Goal: Information Seeking & Learning: Learn about a topic

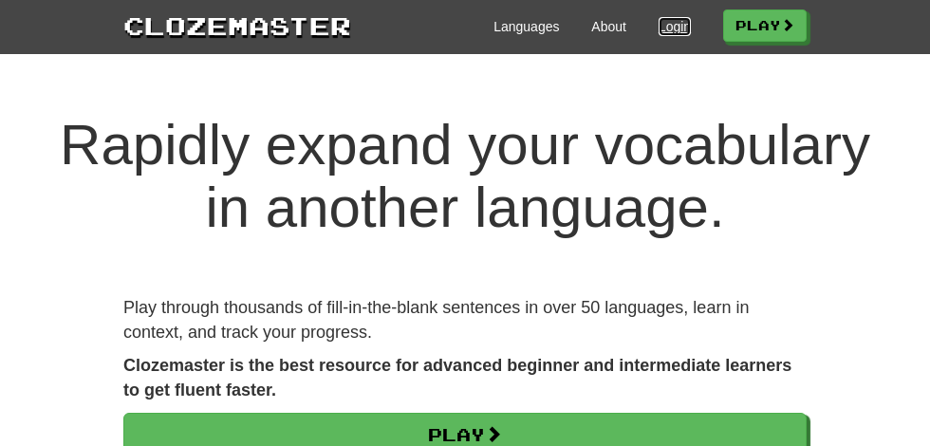
click at [669, 27] on link "Login" at bounding box center [675, 26] width 32 height 19
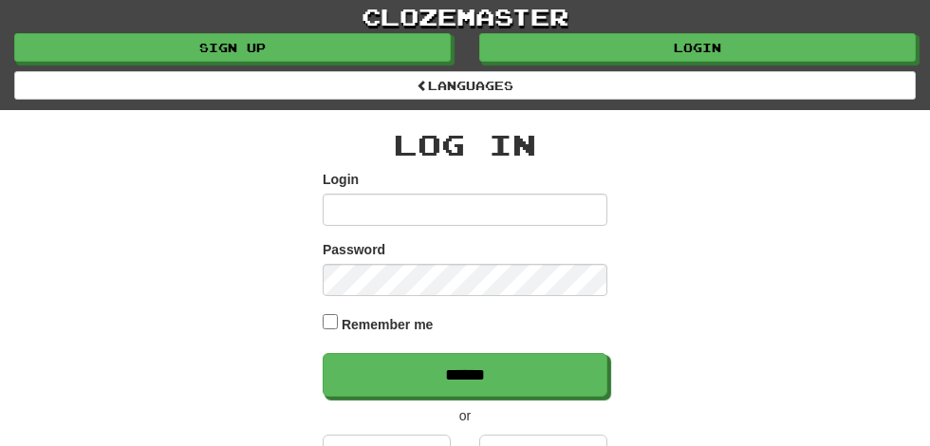
click at [355, 210] on input "Login" at bounding box center [465, 210] width 285 height 32
type input "**********"
click at [323, 353] on input "******" at bounding box center [465, 375] width 285 height 44
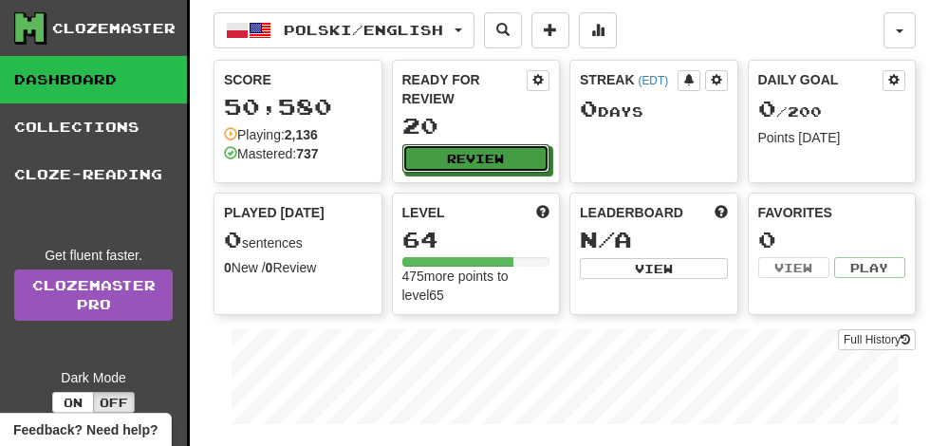
click at [497, 144] on button "Review" at bounding box center [476, 158] width 148 height 28
select select "**"
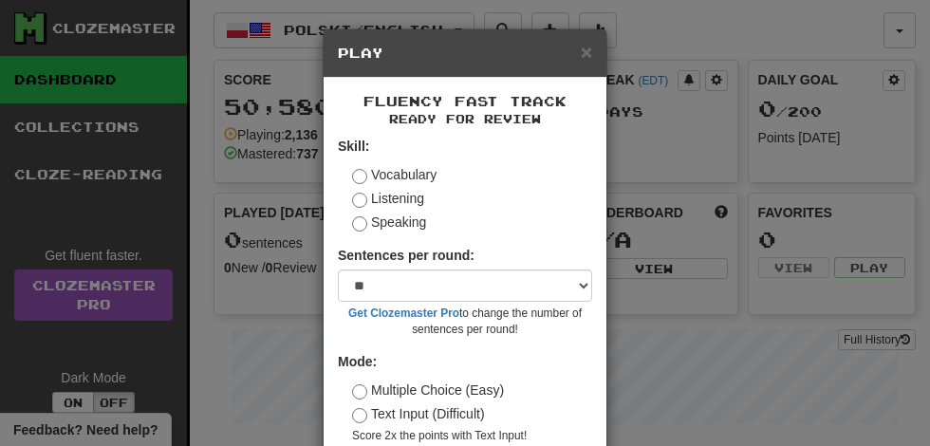
scroll to position [87, 0]
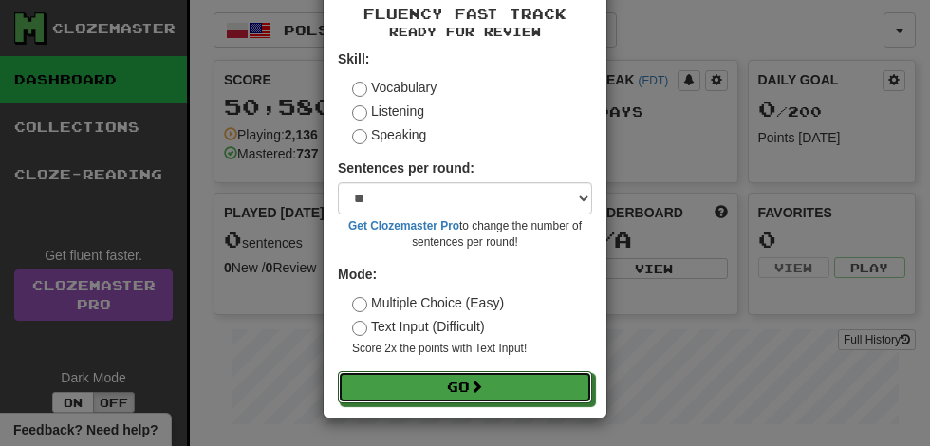
click at [481, 386] on span at bounding box center [476, 386] width 13 height 13
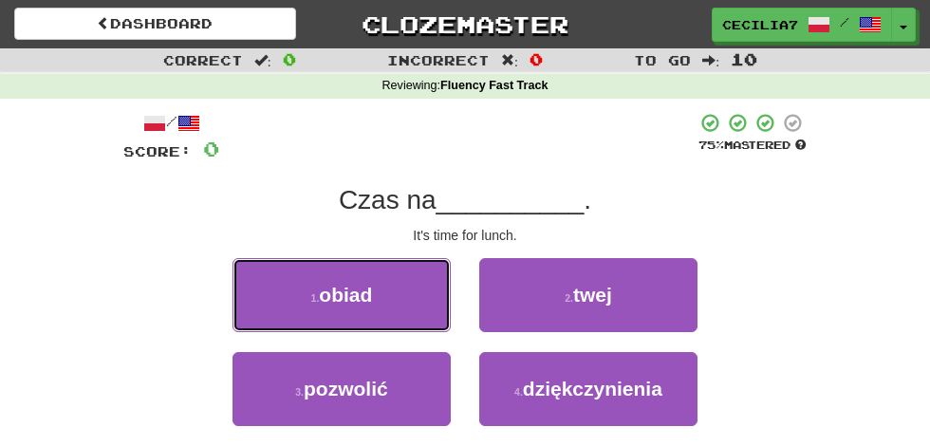
click at [408, 304] on button "1 . obiad" at bounding box center [342, 295] width 218 height 74
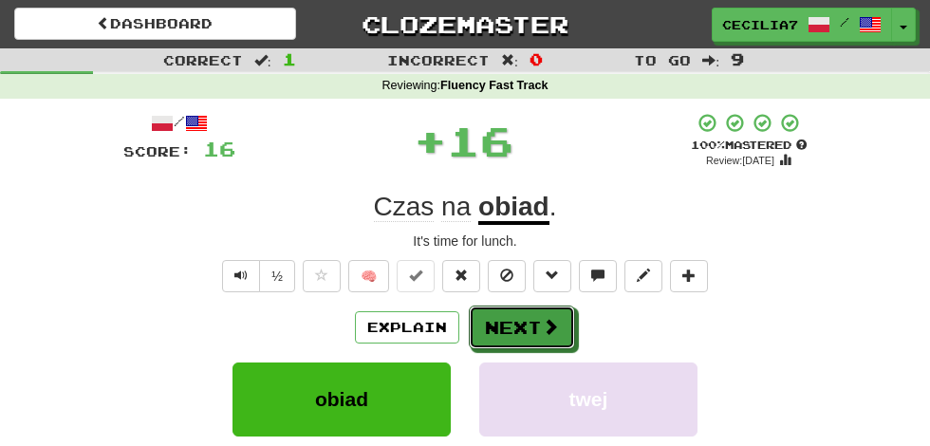
click at [551, 328] on span at bounding box center [550, 326] width 17 height 17
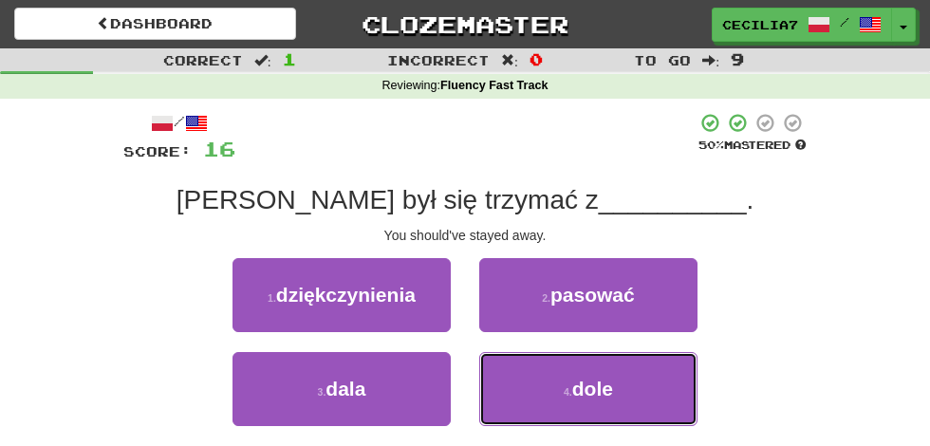
click at [605, 389] on span "dole" at bounding box center [592, 389] width 41 height 22
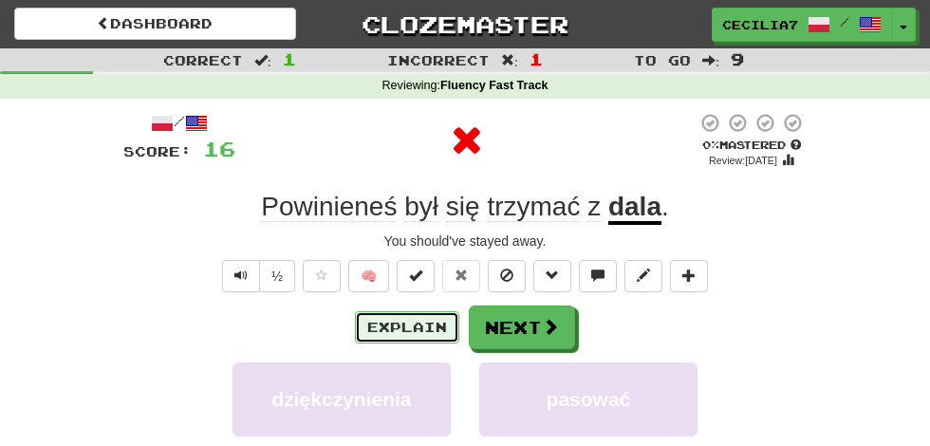
click at [421, 325] on button "Explain" at bounding box center [407, 327] width 104 height 32
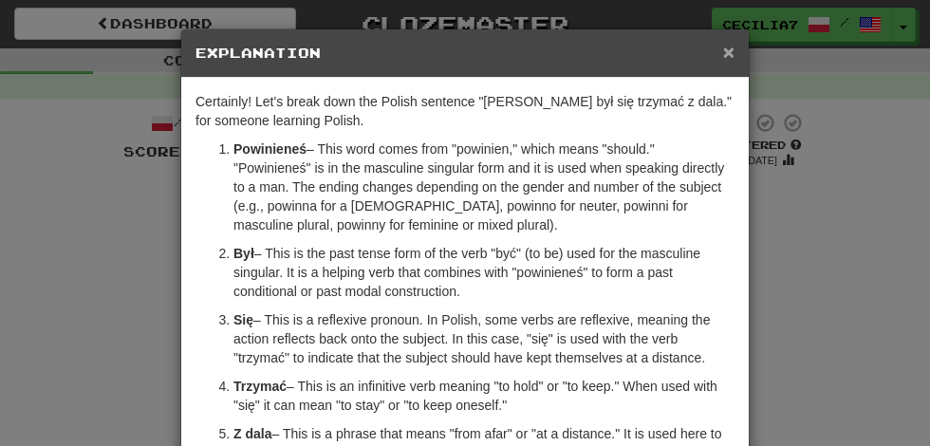
click at [730, 50] on span "×" at bounding box center [728, 52] width 11 height 22
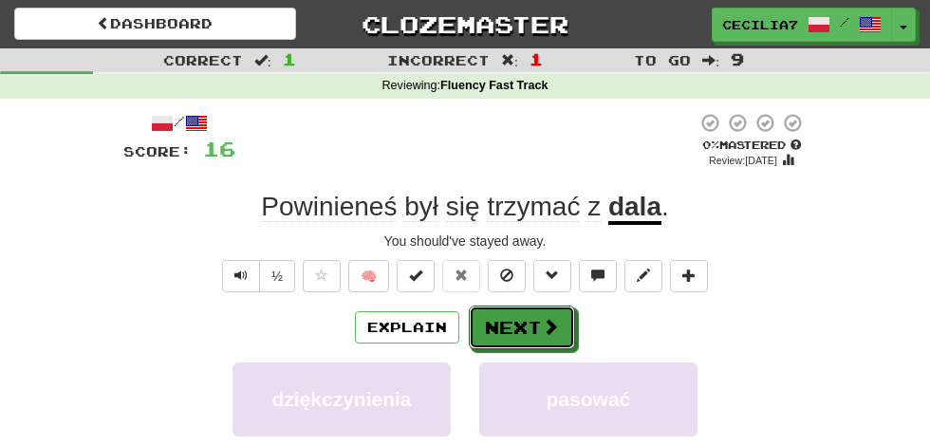
click at [536, 320] on button "Next" at bounding box center [522, 328] width 106 height 44
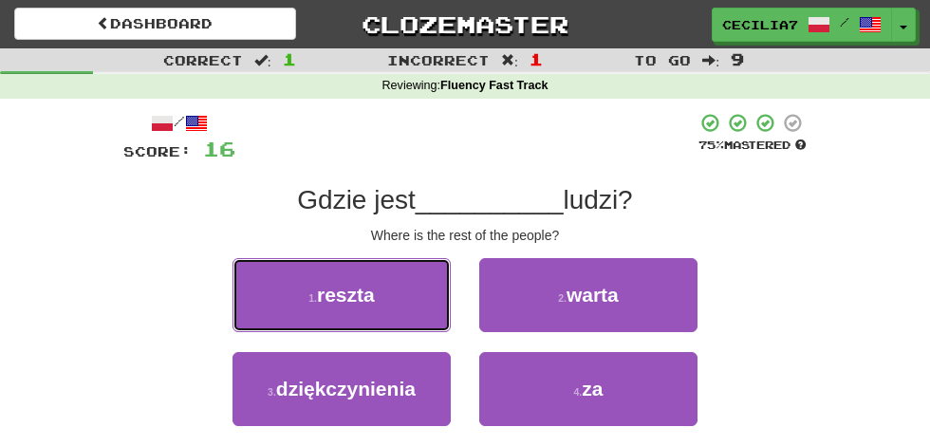
click at [395, 304] on button "1 . reszta" at bounding box center [342, 295] width 218 height 74
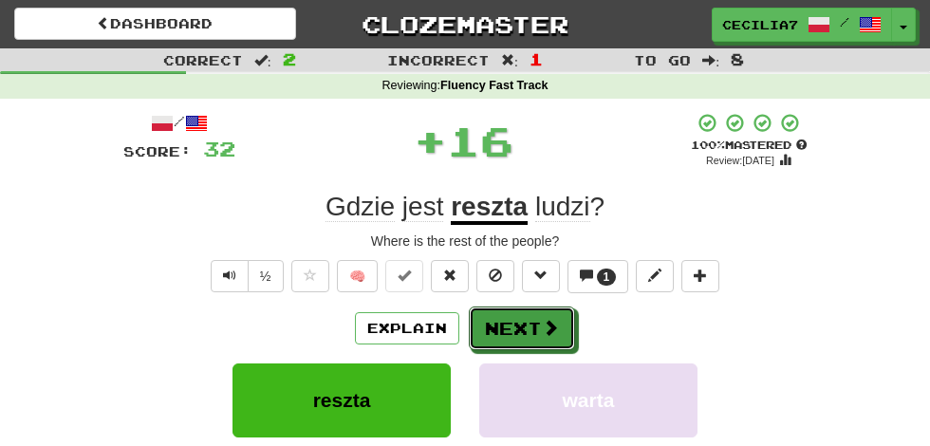
click at [535, 333] on button "Next" at bounding box center [522, 329] width 106 height 44
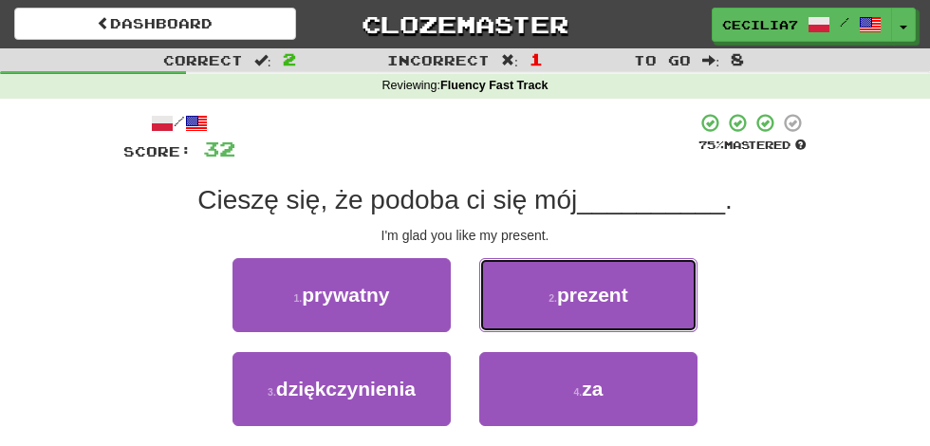
click at [619, 291] on span "prezent" at bounding box center [592, 295] width 71 height 22
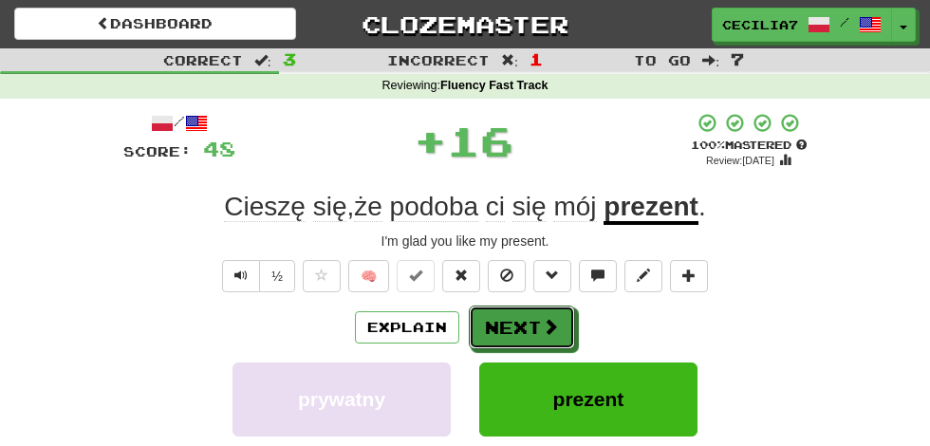
click at [536, 342] on button "Next" at bounding box center [522, 328] width 106 height 44
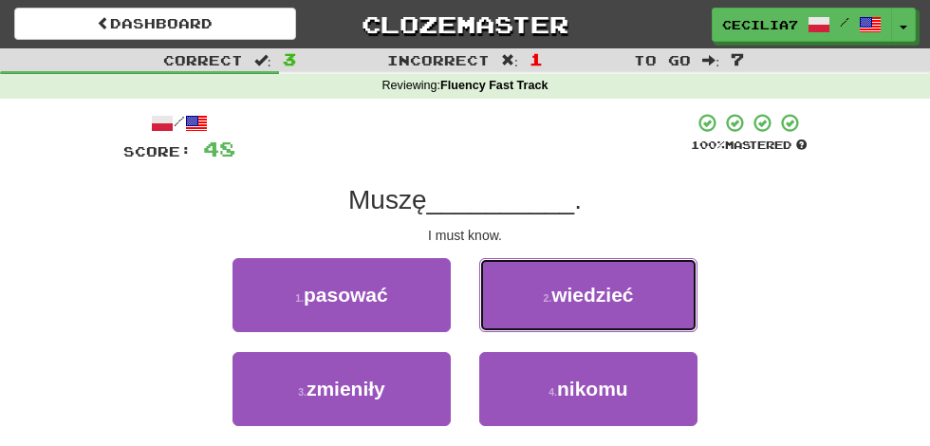
click at [650, 291] on button "2 . wiedzieć" at bounding box center [588, 295] width 218 height 74
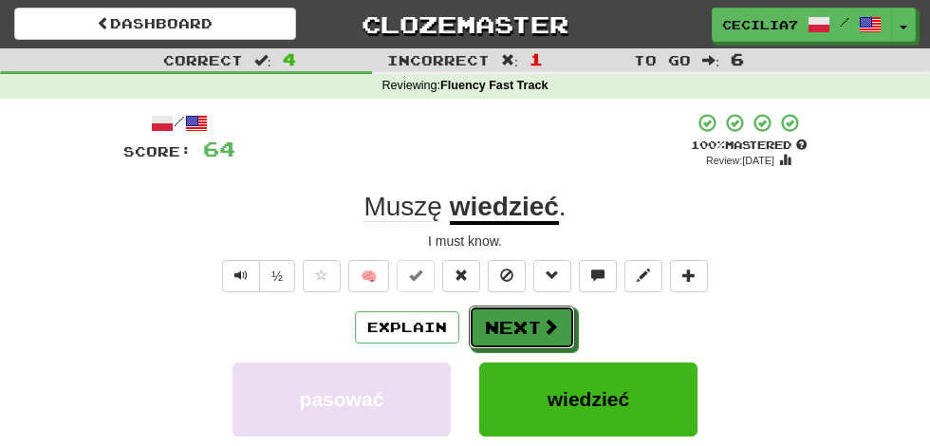
click at [556, 322] on span at bounding box center [550, 326] width 17 height 17
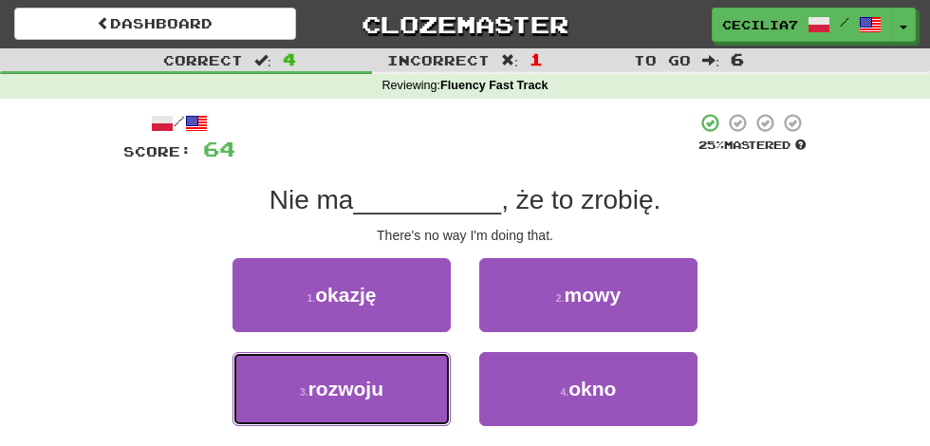
click at [395, 385] on button "3 . rozwoju" at bounding box center [342, 389] width 218 height 74
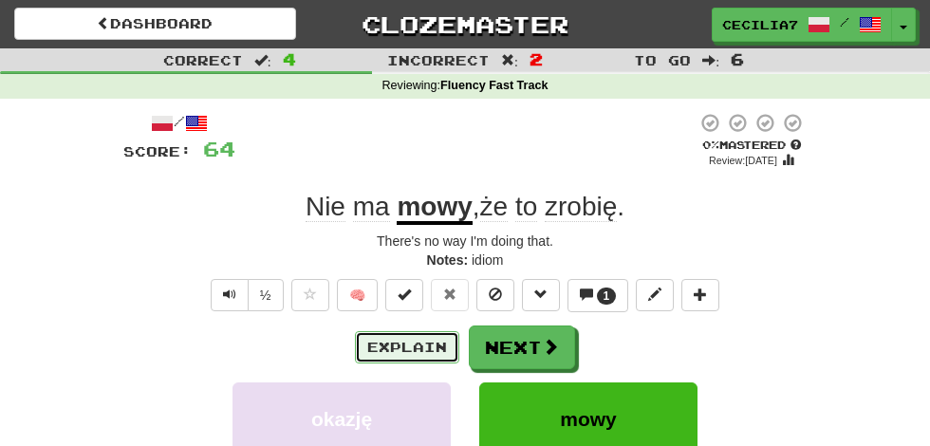
click at [444, 343] on button "Explain" at bounding box center [407, 347] width 104 height 32
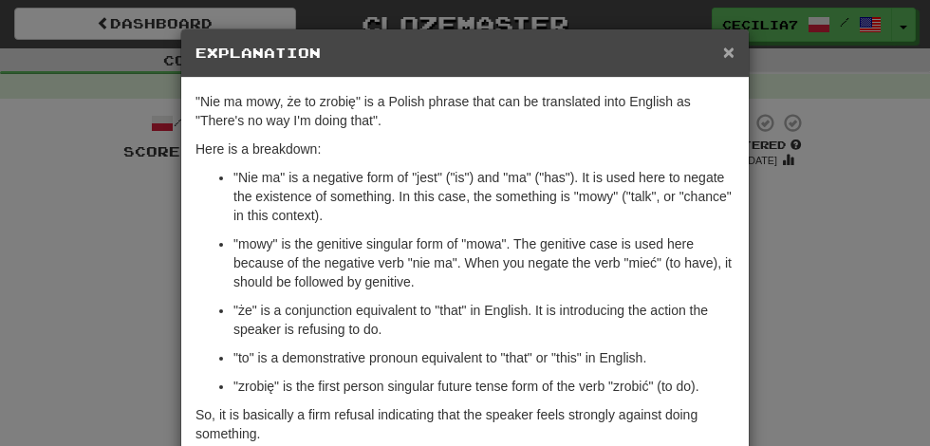
click at [729, 50] on span "×" at bounding box center [728, 52] width 11 height 22
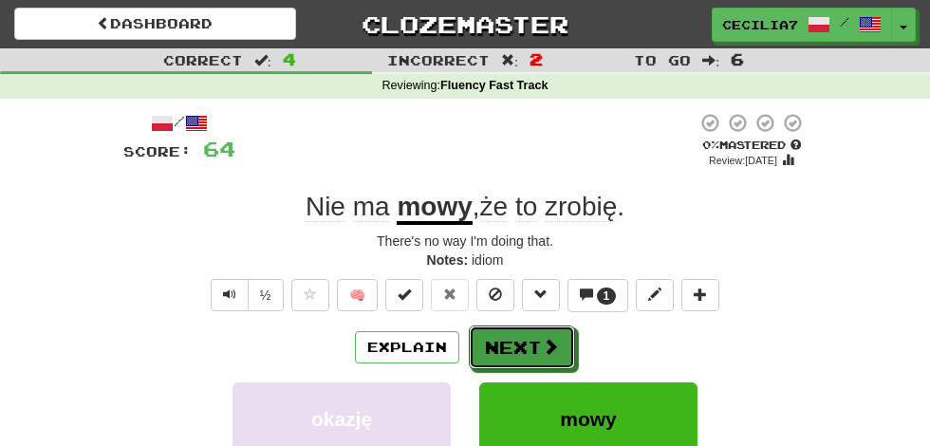
click at [535, 342] on button "Next" at bounding box center [522, 348] width 106 height 44
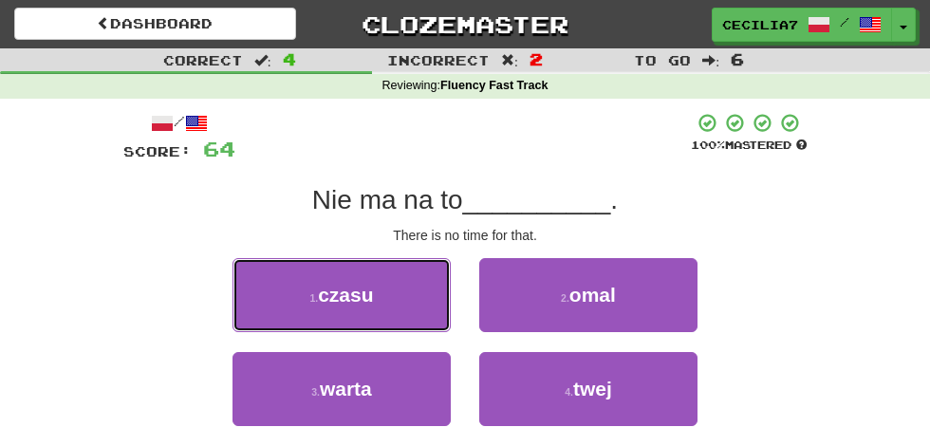
click at [414, 302] on button "1 . czasu" at bounding box center [342, 295] width 218 height 74
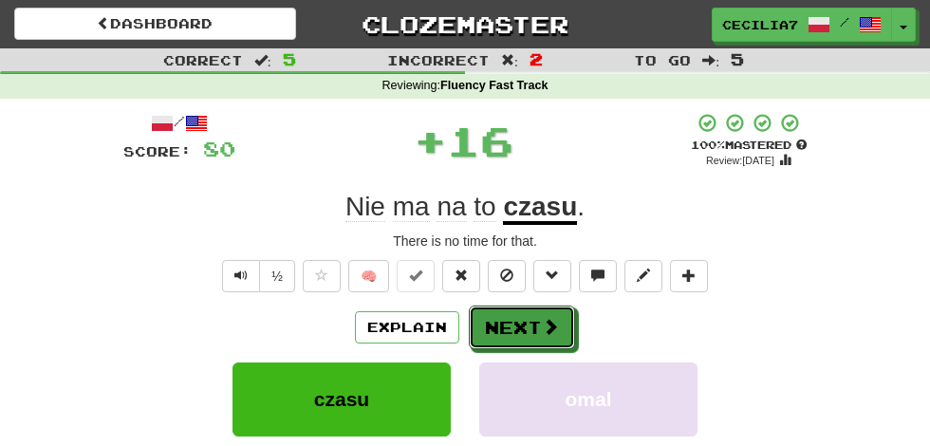
click at [542, 331] on span at bounding box center [550, 326] width 17 height 17
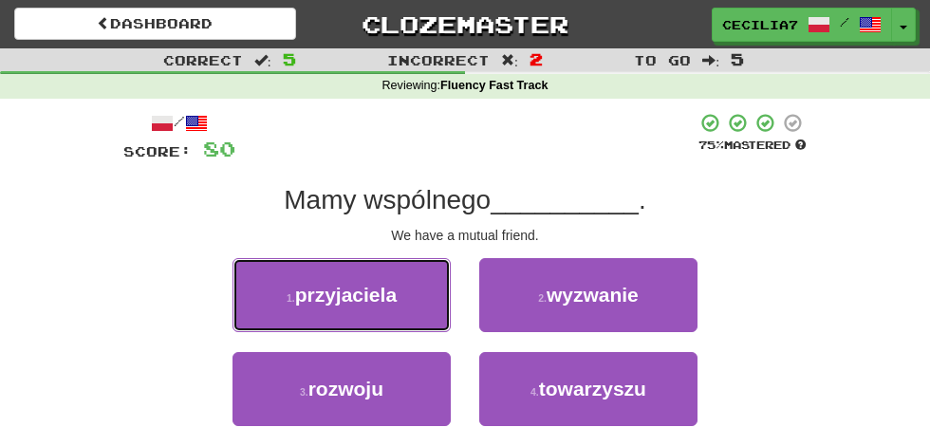
click at [398, 299] on button "1 . przyjaciela" at bounding box center [342, 295] width 218 height 74
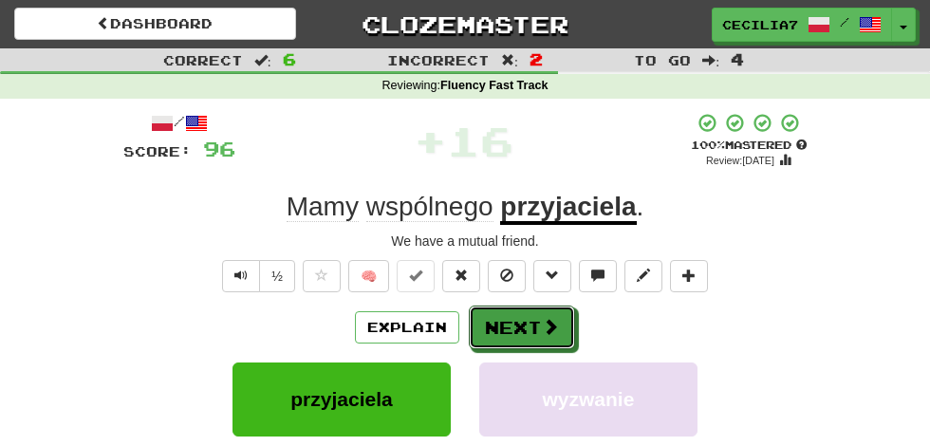
click at [545, 330] on span at bounding box center [550, 326] width 17 height 17
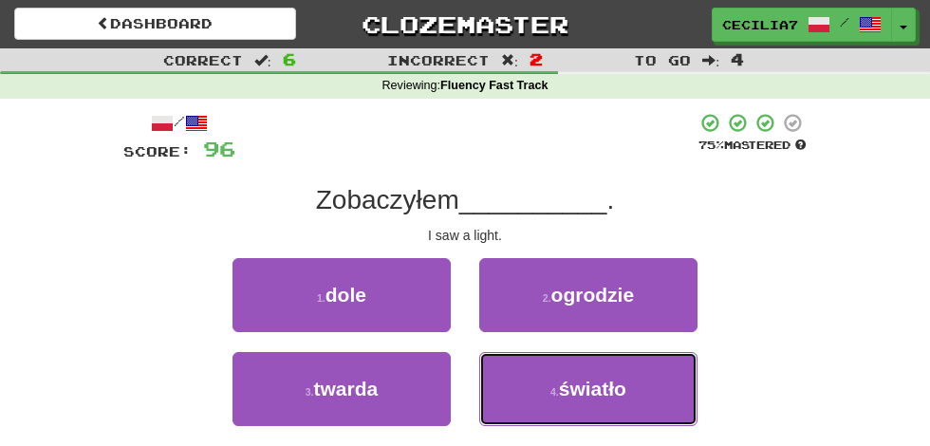
click at [626, 388] on button "4 . światło" at bounding box center [588, 389] width 218 height 74
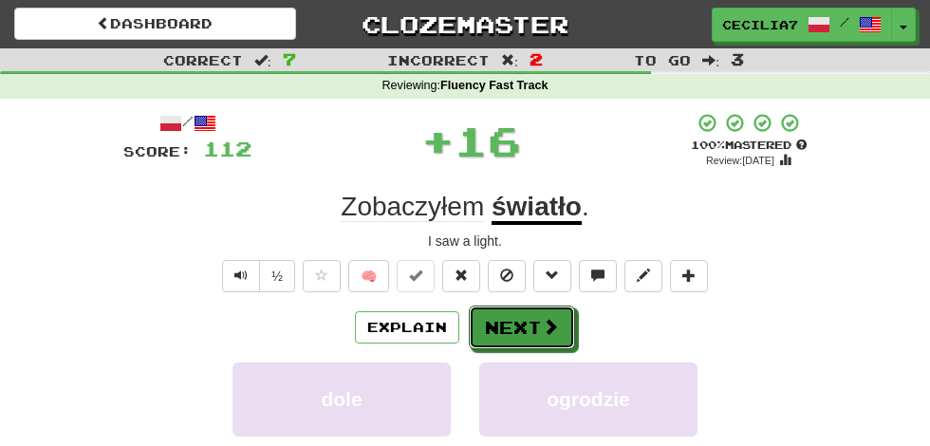
click at [542, 329] on span at bounding box center [550, 326] width 17 height 17
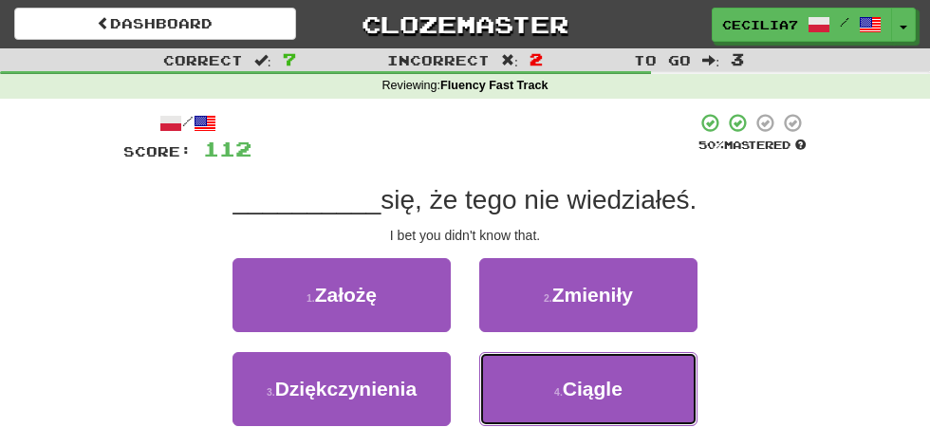
click at [626, 382] on button "4 . Ciągle" at bounding box center [588, 389] width 218 height 74
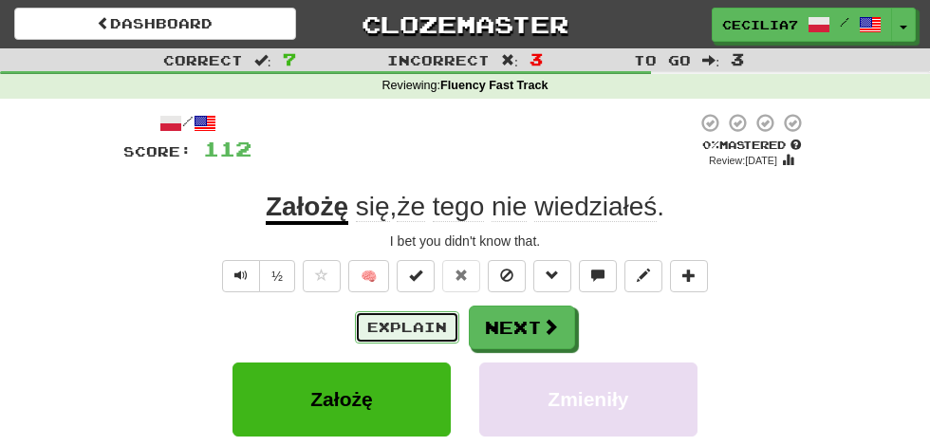
click at [444, 328] on button "Explain" at bounding box center [407, 327] width 104 height 32
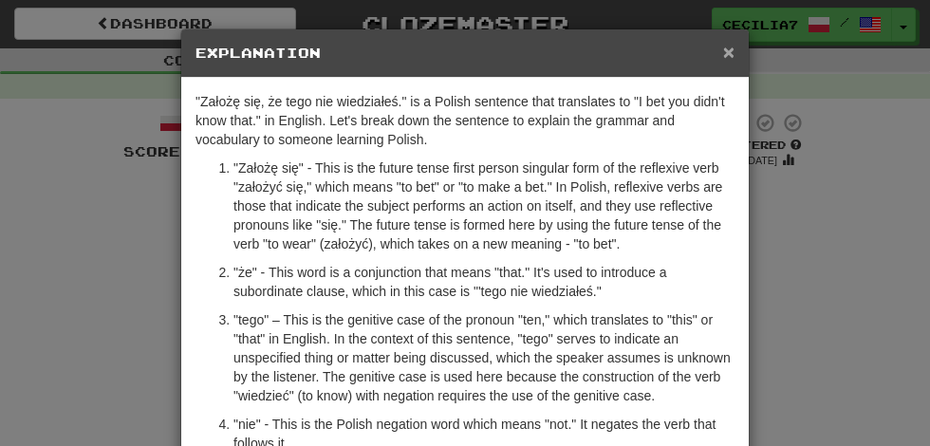
click at [729, 50] on span "×" at bounding box center [728, 52] width 11 height 22
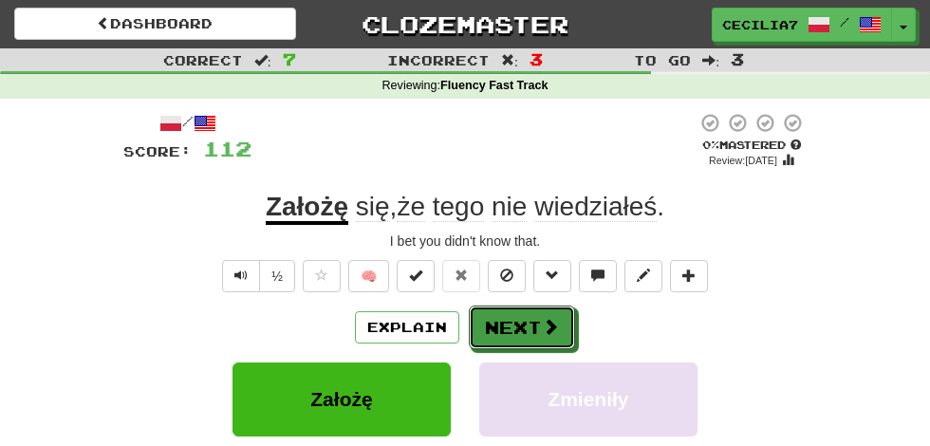
click at [535, 322] on button "Next" at bounding box center [522, 328] width 106 height 44
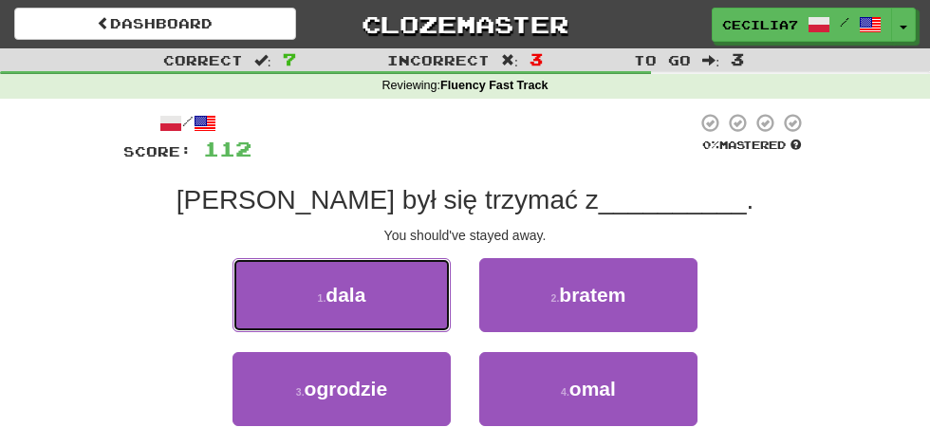
click at [404, 304] on button "1 . dala" at bounding box center [342, 295] width 218 height 74
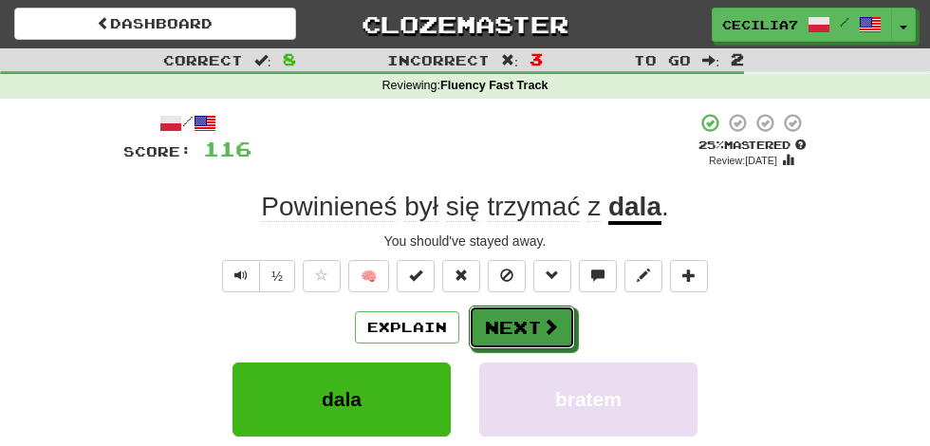
click at [533, 326] on button "Next" at bounding box center [522, 328] width 106 height 44
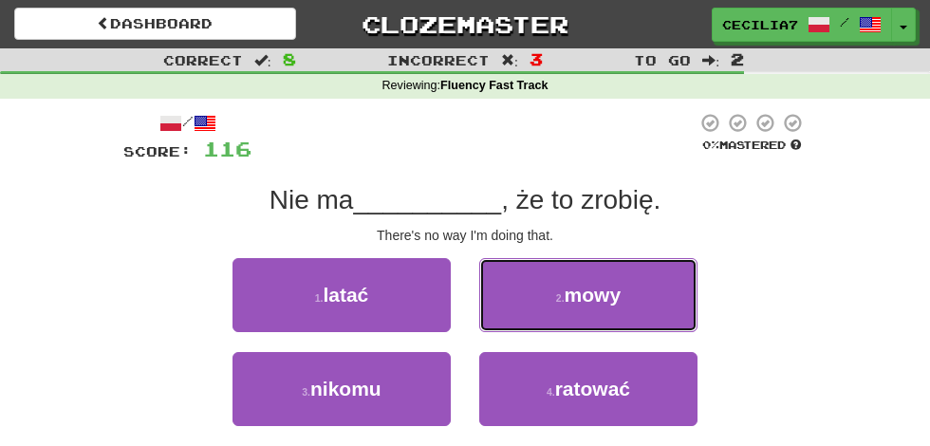
click at [615, 299] on span "mowy" at bounding box center [593, 295] width 57 height 22
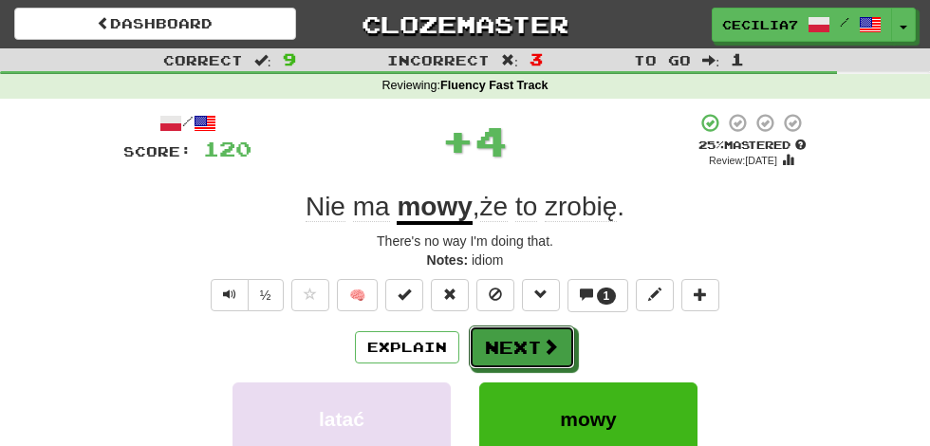
click at [547, 342] on span at bounding box center [550, 346] width 17 height 17
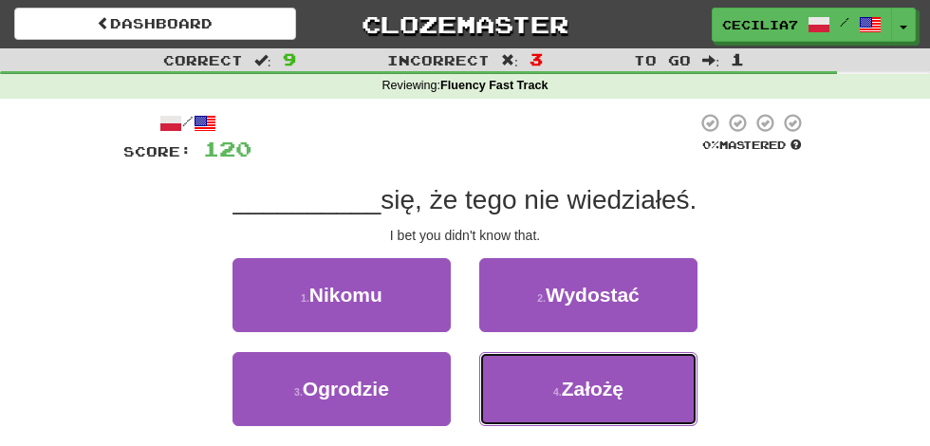
click at [609, 391] on span "Założę" at bounding box center [593, 389] width 62 height 22
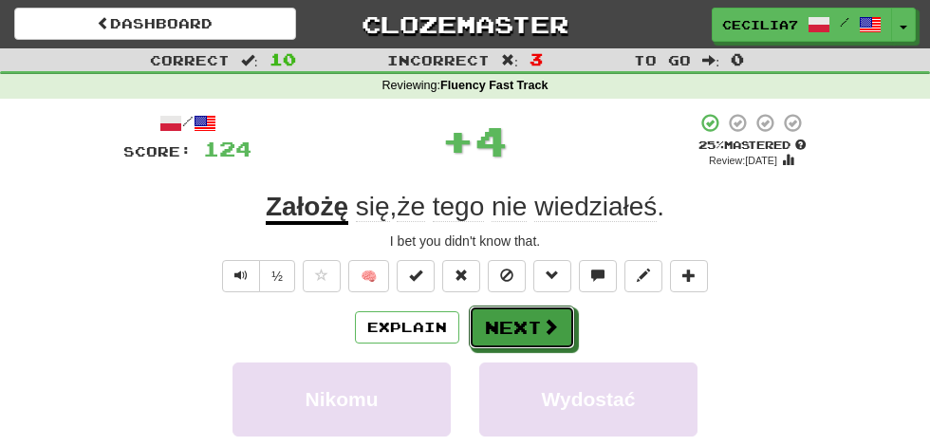
click at [542, 325] on span at bounding box center [550, 326] width 17 height 17
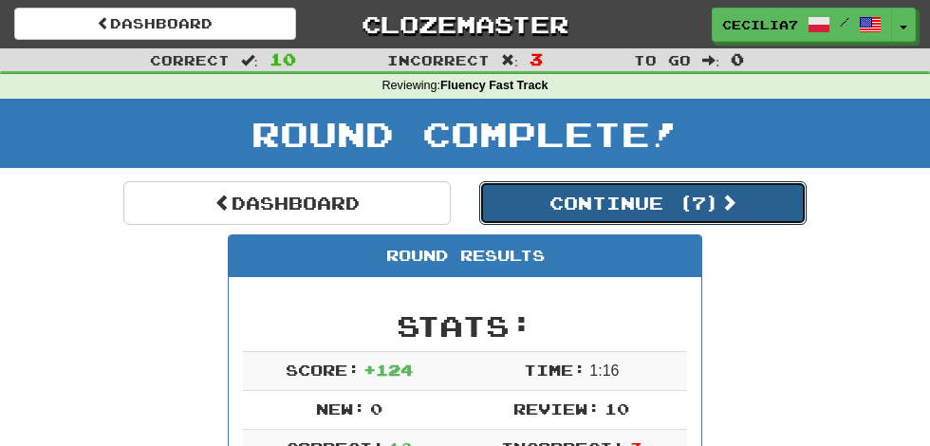
click at [699, 205] on button "Continue ( 7 )" at bounding box center [642, 203] width 327 height 44
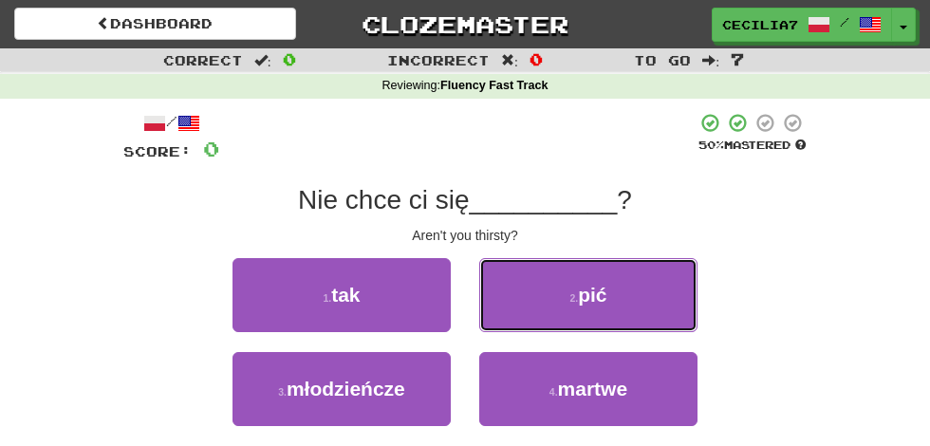
click at [622, 304] on button "2 . pić" at bounding box center [588, 295] width 218 height 74
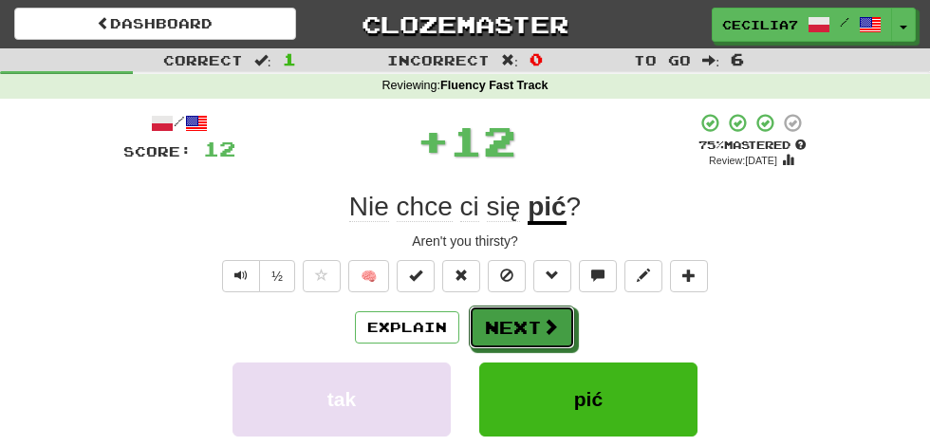
click at [551, 331] on span at bounding box center [550, 326] width 17 height 17
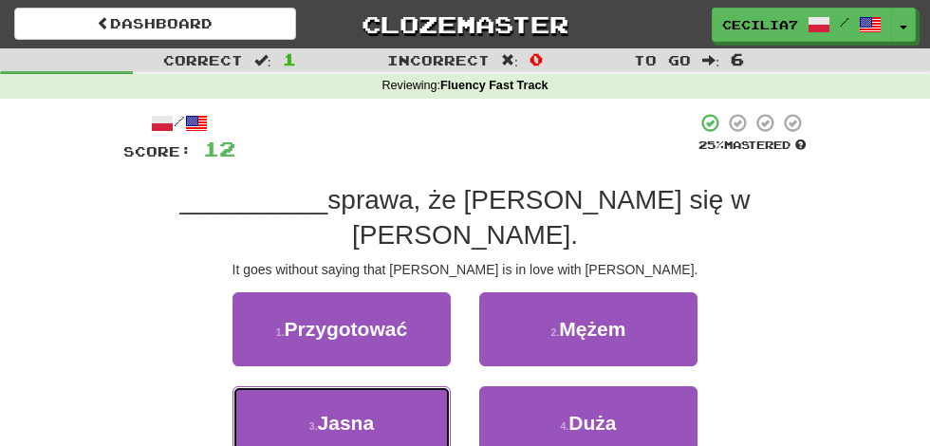
click at [384, 386] on button "3 . Jasna" at bounding box center [342, 423] width 218 height 74
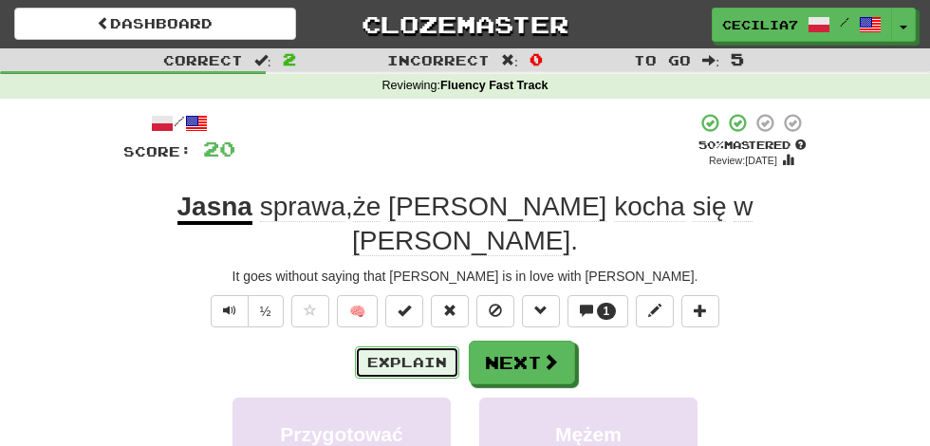
click at [424, 346] on button "Explain" at bounding box center [407, 362] width 104 height 32
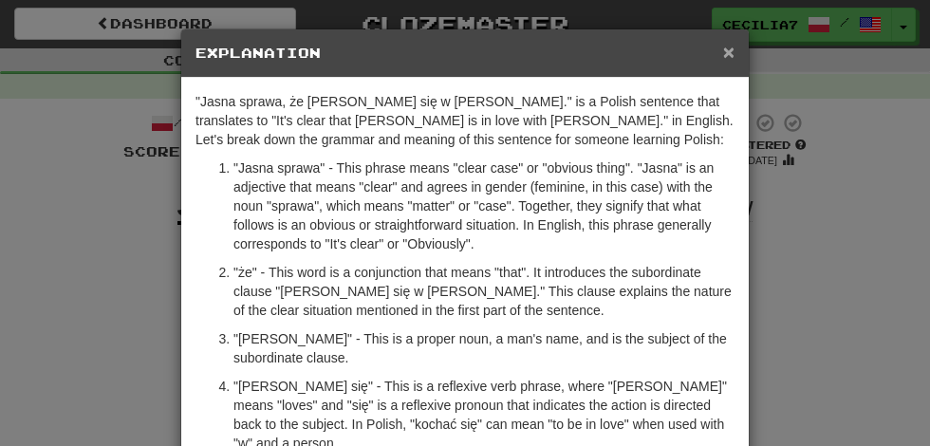
click at [734, 49] on span "×" at bounding box center [728, 52] width 11 height 22
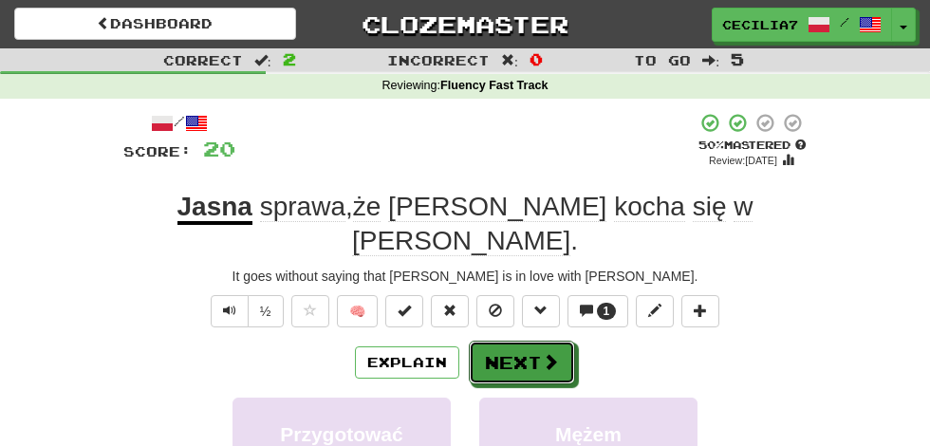
click at [538, 341] on button "Next" at bounding box center [522, 363] width 106 height 44
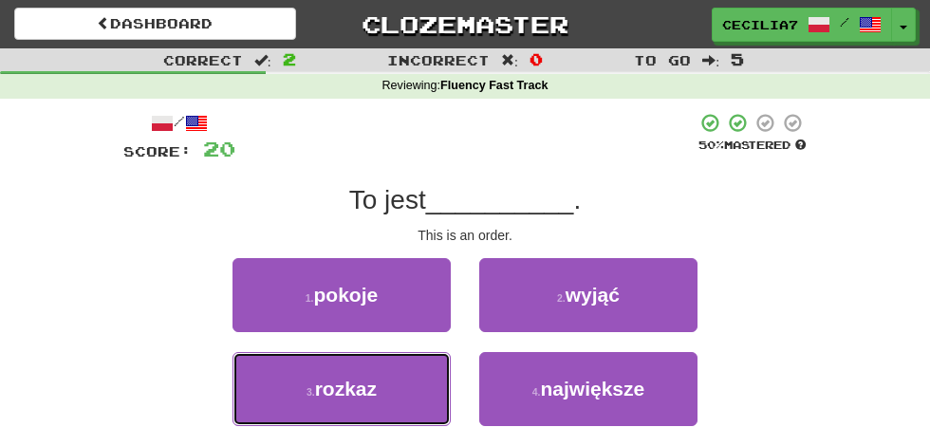
click at [400, 382] on button "3 . rozkaz" at bounding box center [342, 389] width 218 height 74
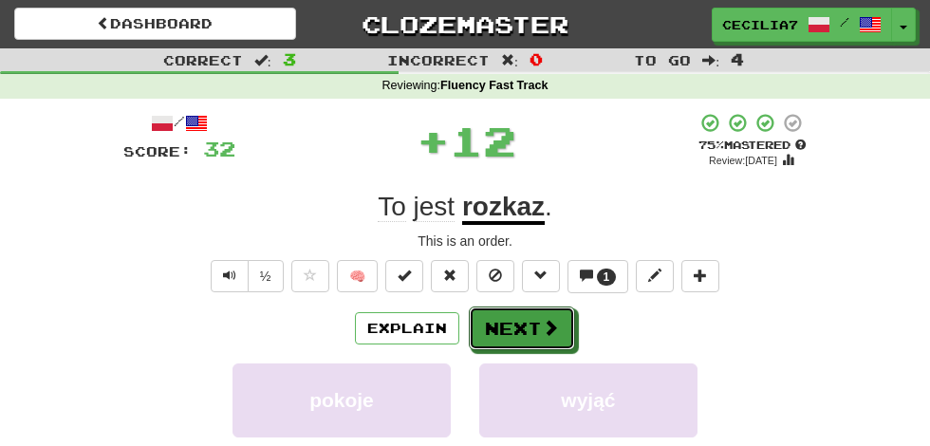
click at [542, 320] on span at bounding box center [550, 327] width 17 height 17
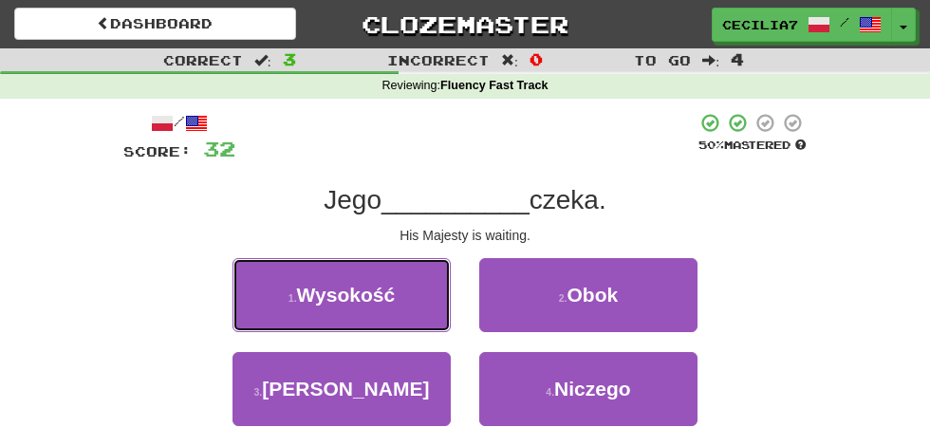
click at [414, 300] on button "1 . Wysokość" at bounding box center [342, 295] width 218 height 74
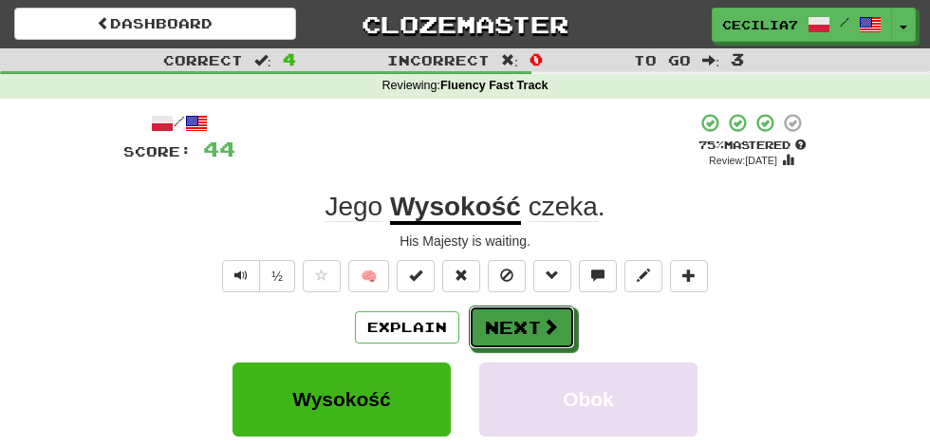
click at [528, 316] on button "Next" at bounding box center [522, 328] width 106 height 44
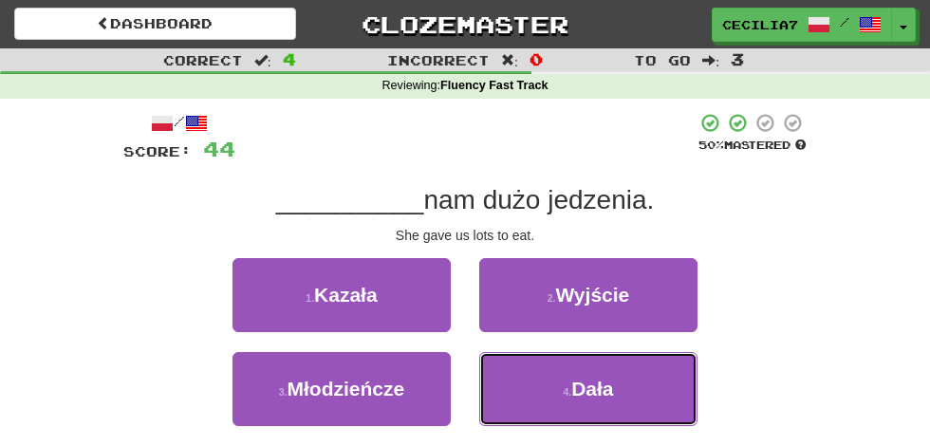
click at [625, 391] on button "4 . Dała" at bounding box center [588, 389] width 218 height 74
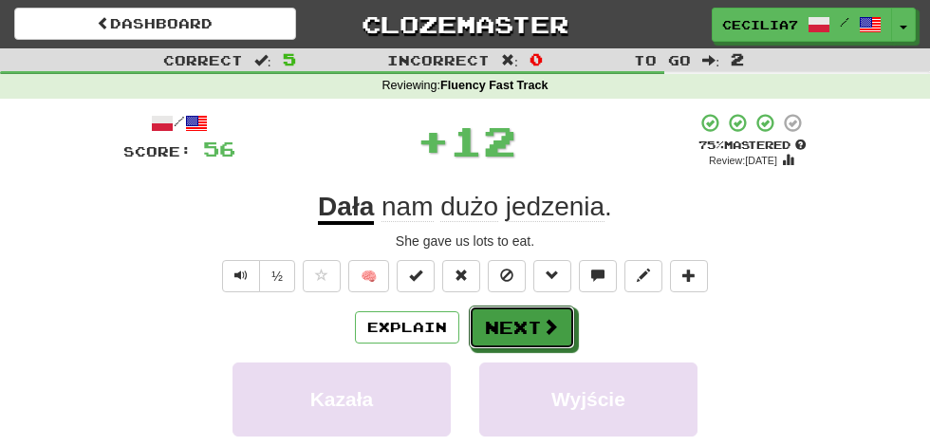
click at [537, 325] on button "Next" at bounding box center [522, 328] width 106 height 44
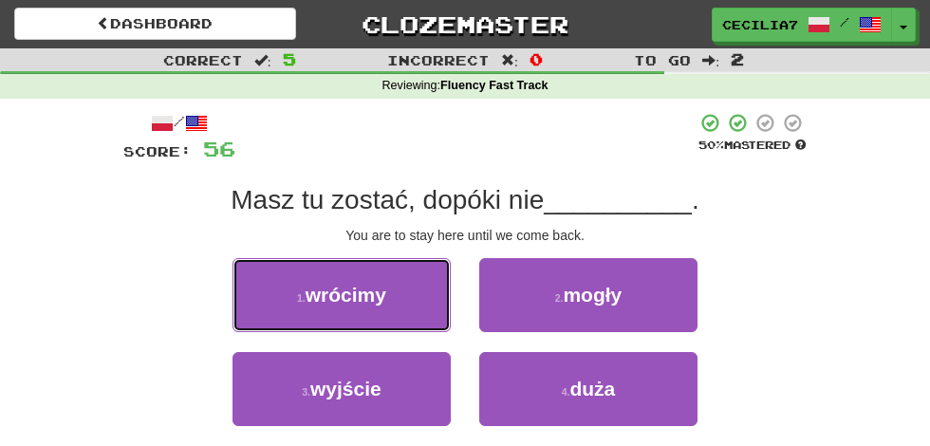
click at [415, 296] on button "1 . wrócimy" at bounding box center [342, 295] width 218 height 74
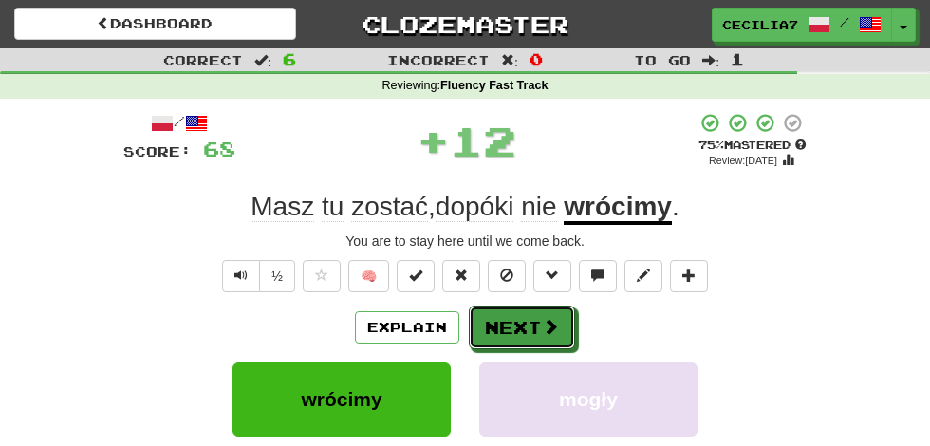
click at [547, 326] on span at bounding box center [550, 326] width 17 height 17
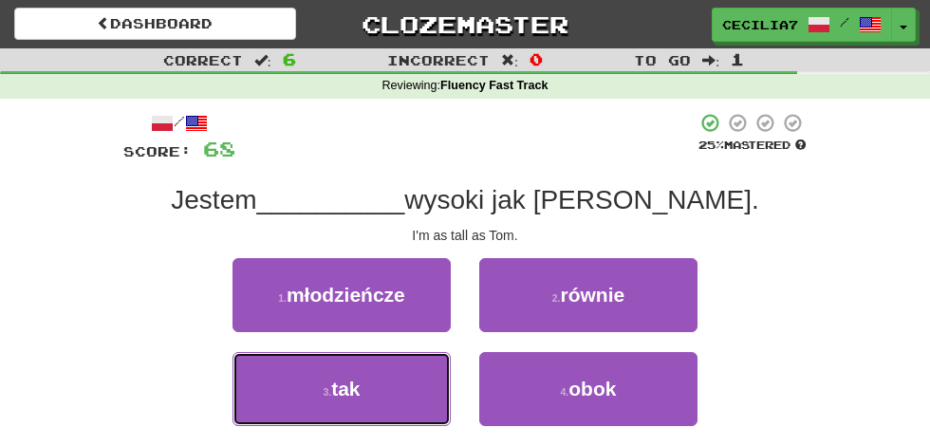
click at [396, 387] on button "3 . tak" at bounding box center [342, 389] width 218 height 74
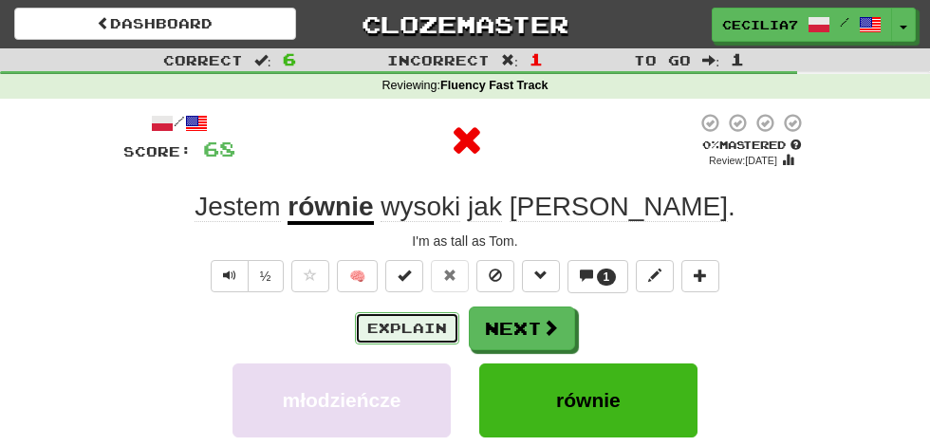
click at [438, 315] on button "Explain" at bounding box center [407, 328] width 104 height 32
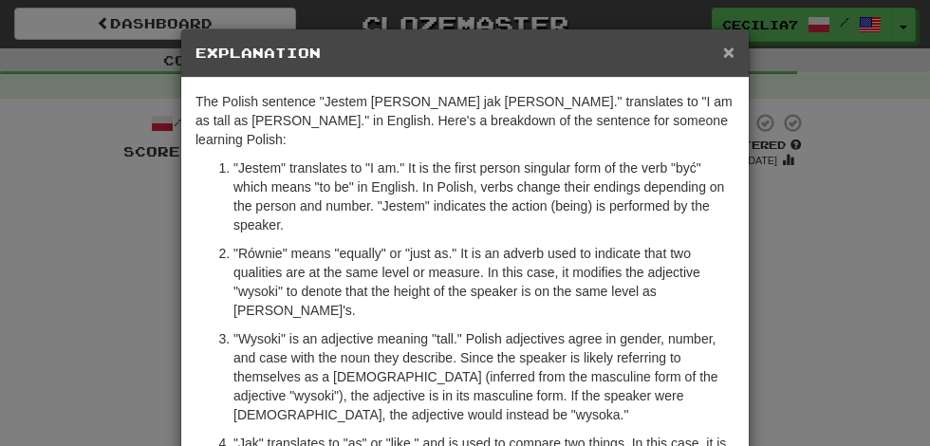
click at [729, 52] on span "×" at bounding box center [728, 52] width 11 height 22
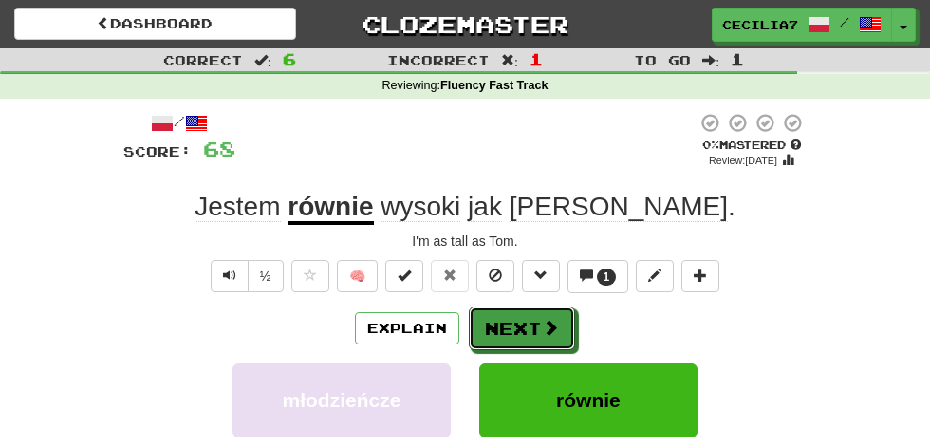
click at [546, 320] on span at bounding box center [550, 327] width 17 height 17
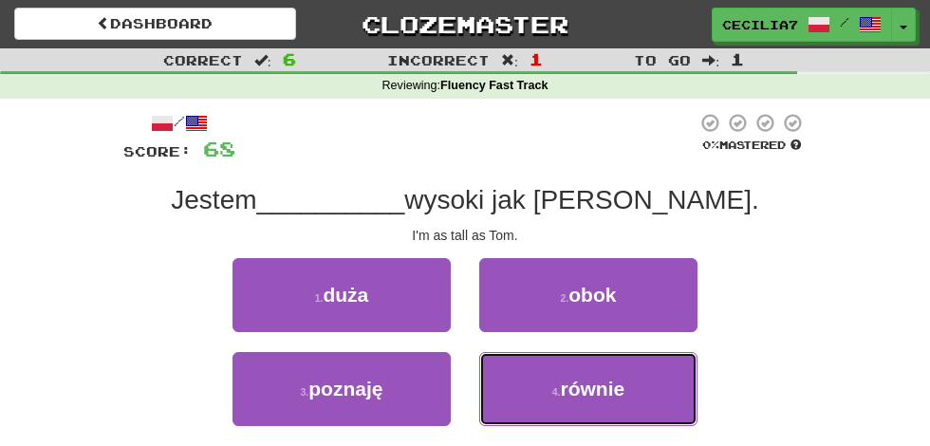
click at [604, 387] on span "równie" at bounding box center [593, 389] width 65 height 22
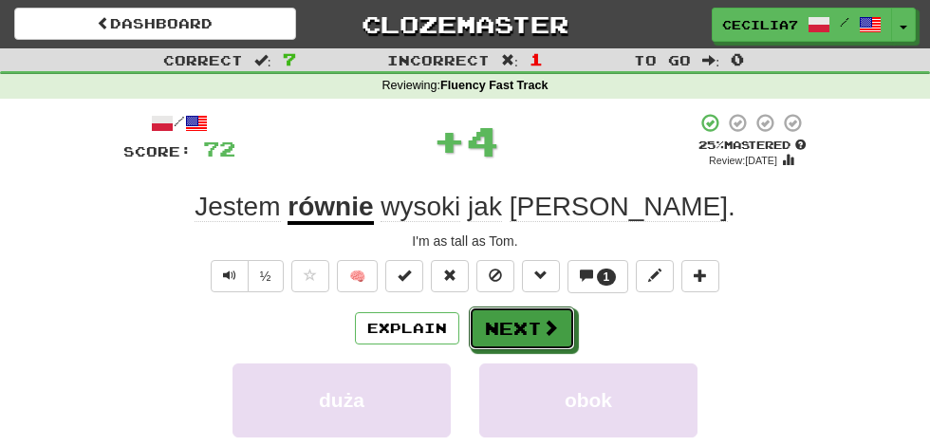
click at [548, 322] on span at bounding box center [550, 327] width 17 height 17
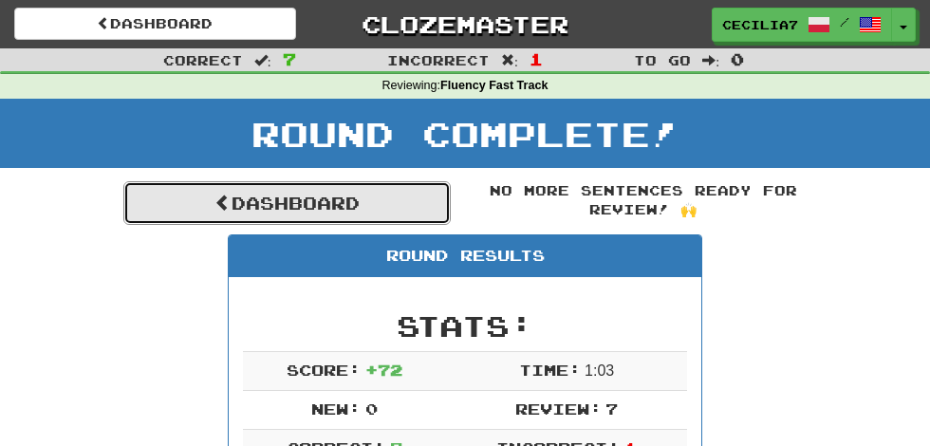
click at [407, 191] on link "Dashboard" at bounding box center [286, 203] width 327 height 44
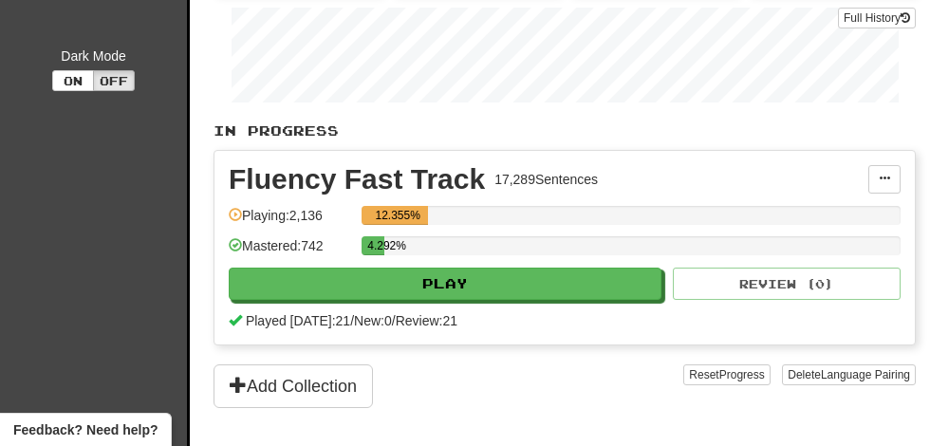
scroll to position [338, 0]
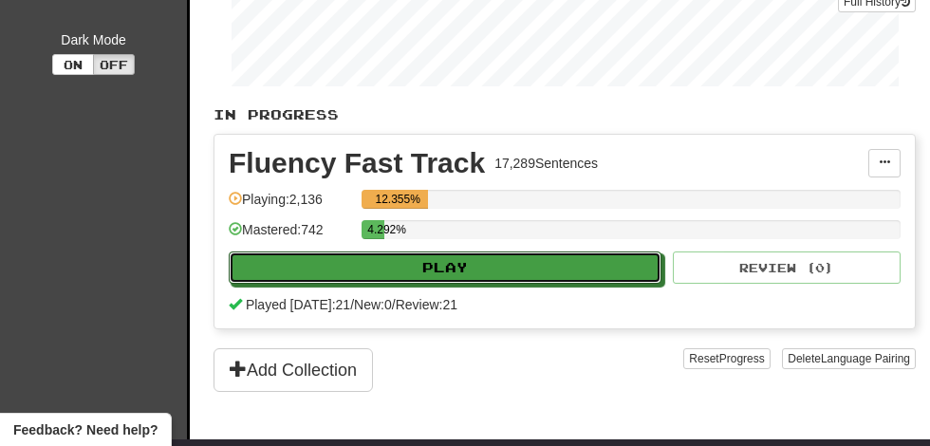
click at [509, 261] on button "Play" at bounding box center [445, 267] width 433 height 32
select select "**"
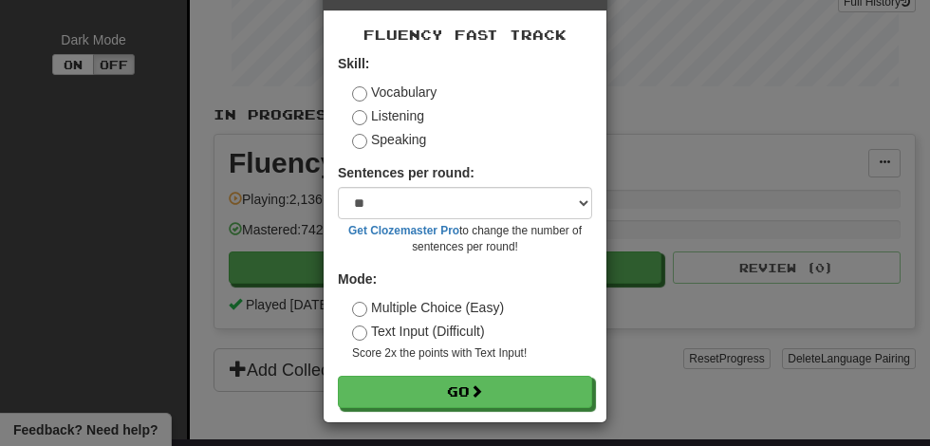
scroll to position [71, 0]
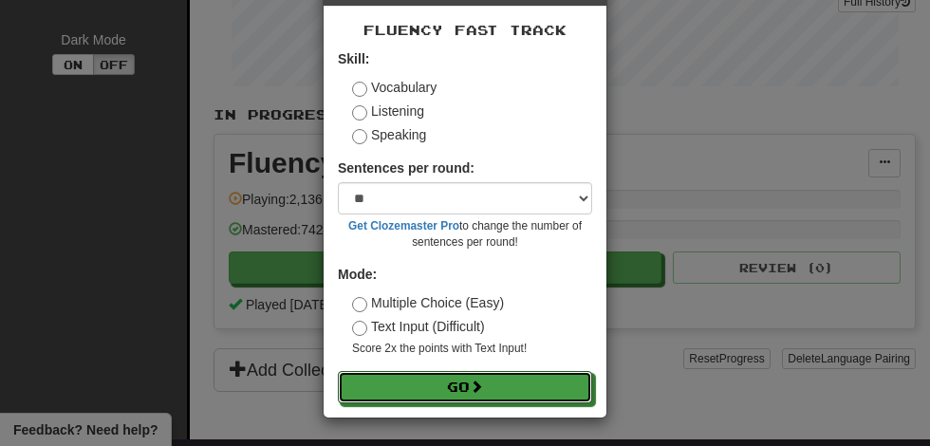
click at [489, 387] on button "Go" at bounding box center [465, 387] width 254 height 32
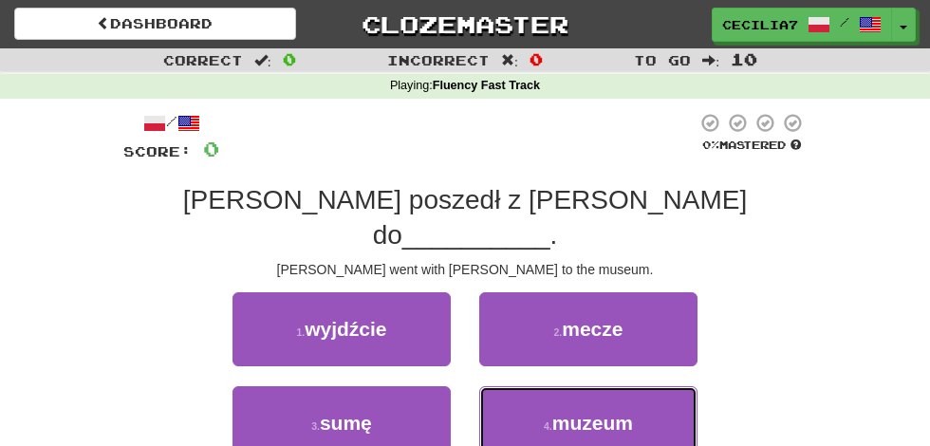
click at [645, 386] on button "4 . muzeum" at bounding box center [588, 423] width 218 height 74
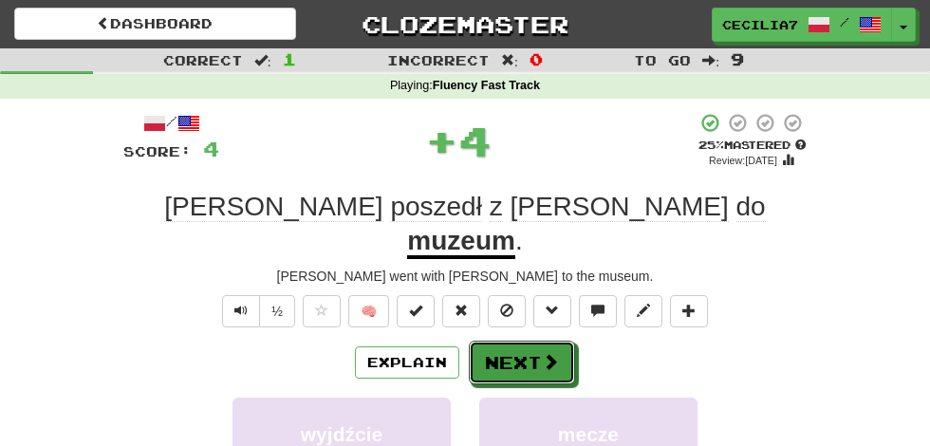
click at [549, 353] on span at bounding box center [550, 361] width 17 height 17
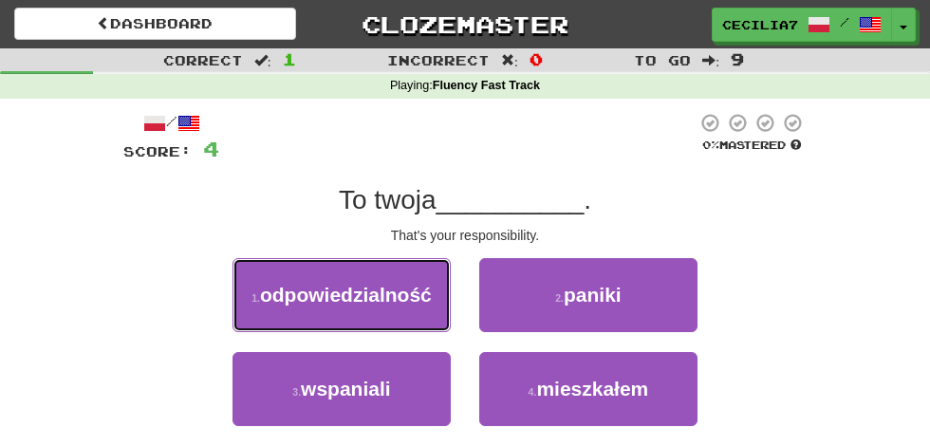
click at [414, 301] on span "odpowiedzialność" at bounding box center [346, 295] width 172 height 22
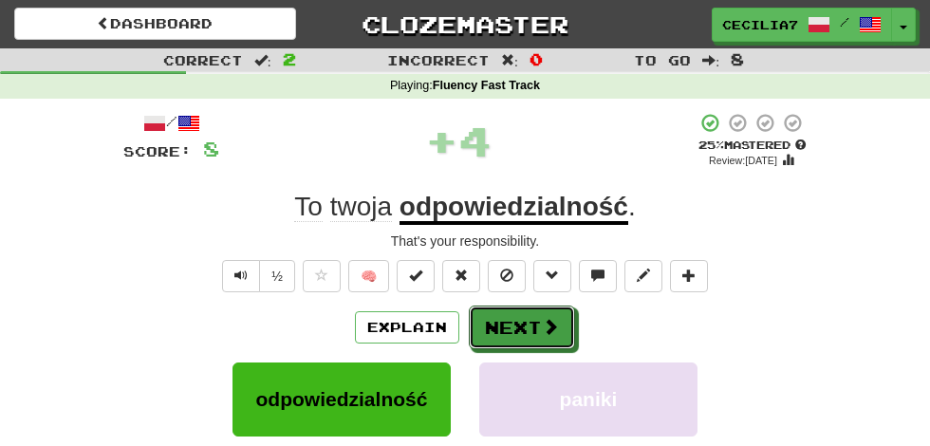
click at [535, 327] on button "Next" at bounding box center [522, 328] width 106 height 44
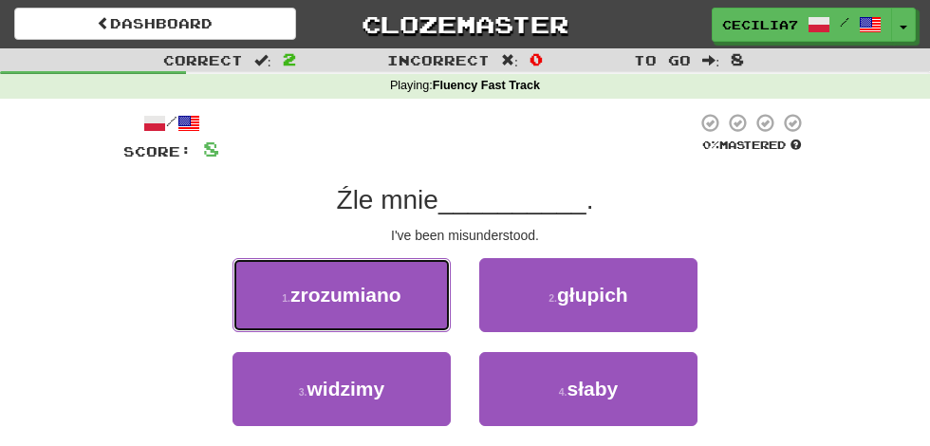
click at [385, 303] on span "zrozumiano" at bounding box center [345, 295] width 111 height 22
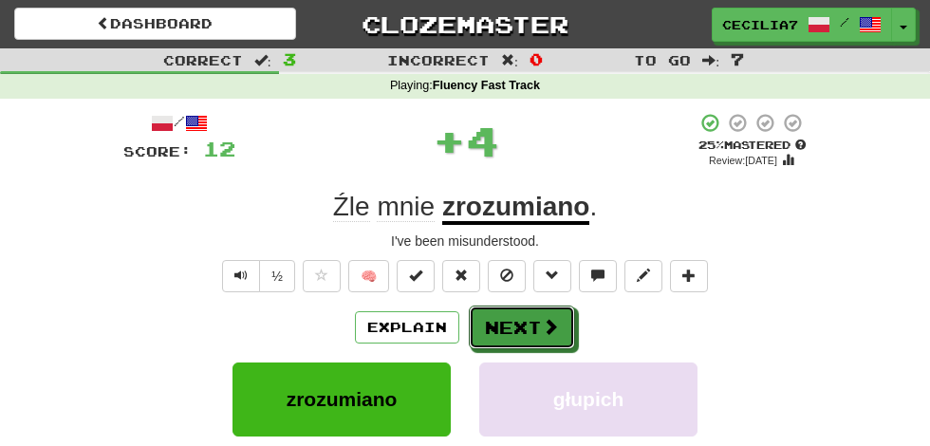
click at [539, 328] on button "Next" at bounding box center [522, 328] width 106 height 44
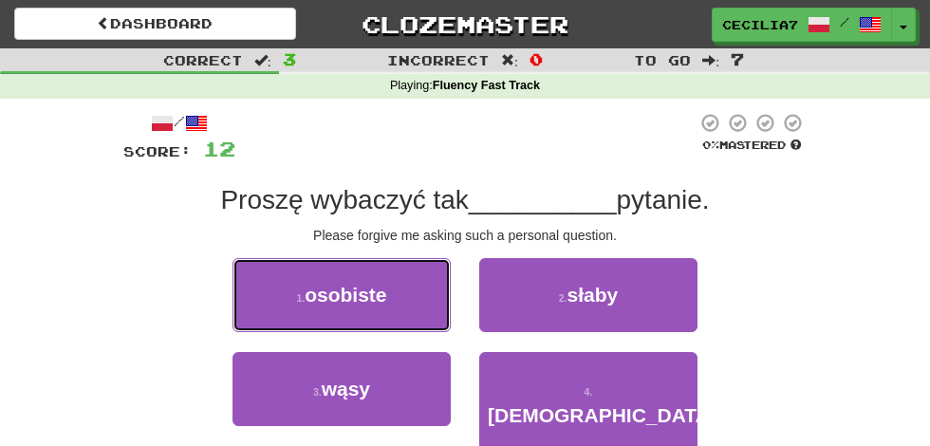
click at [417, 307] on button "1 . osobiste" at bounding box center [342, 295] width 218 height 74
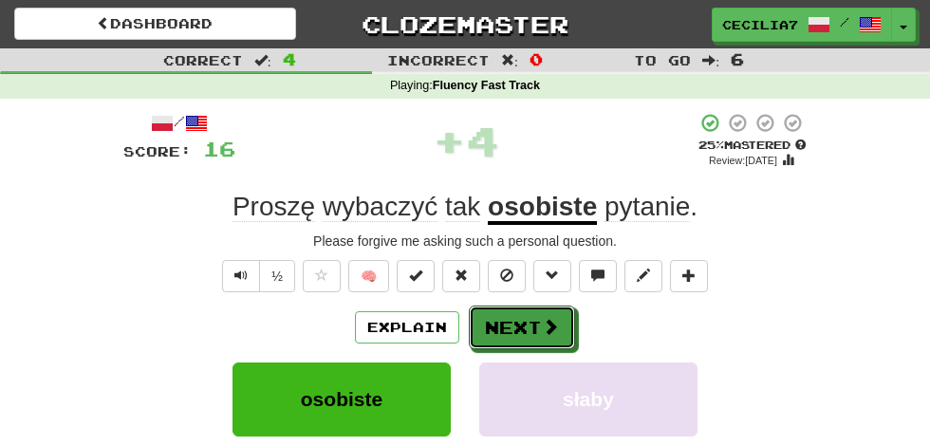
click at [542, 324] on span at bounding box center [550, 326] width 17 height 17
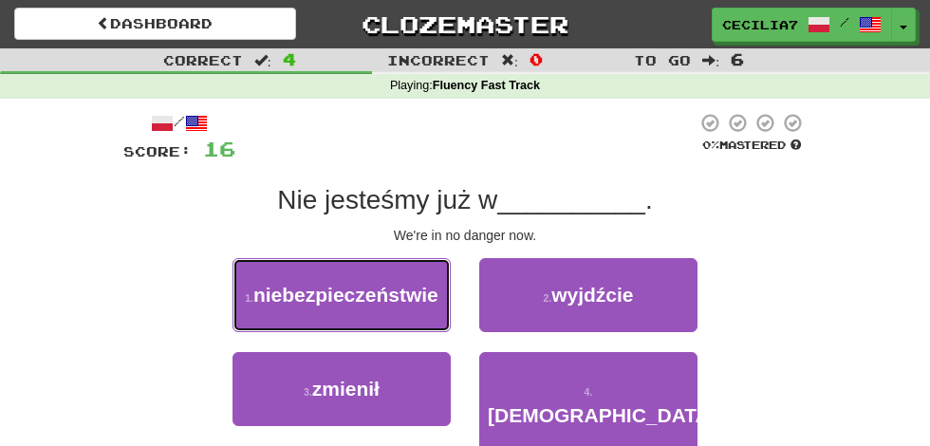
click at [432, 290] on span "niebezpieczeństwie" at bounding box center [345, 295] width 185 height 22
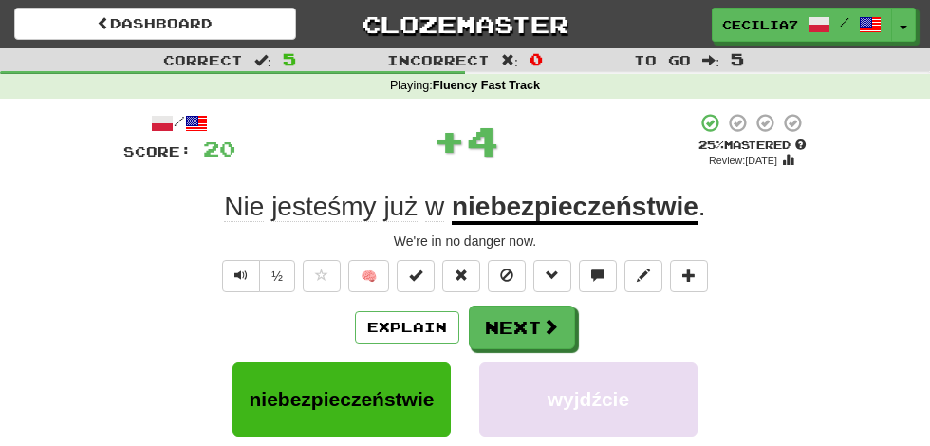
click at [530, 324] on button "Next" at bounding box center [522, 328] width 106 height 44
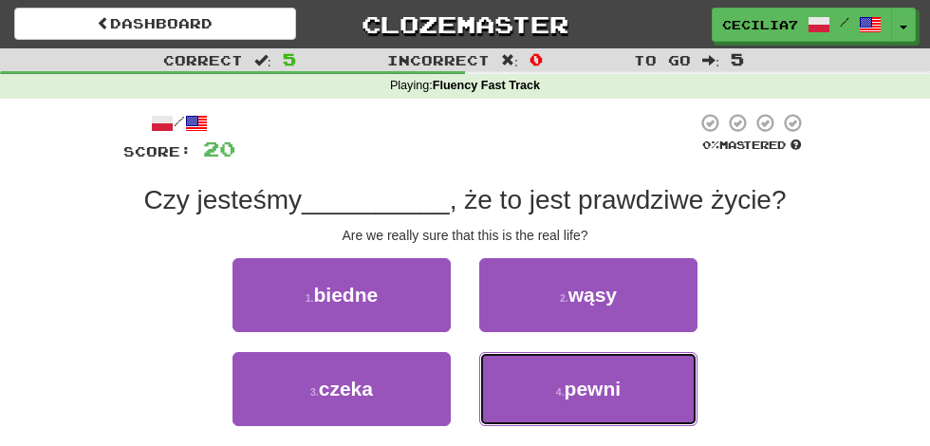
click at [623, 384] on button "4 . [GEOGRAPHIC_DATA]" at bounding box center [588, 389] width 218 height 74
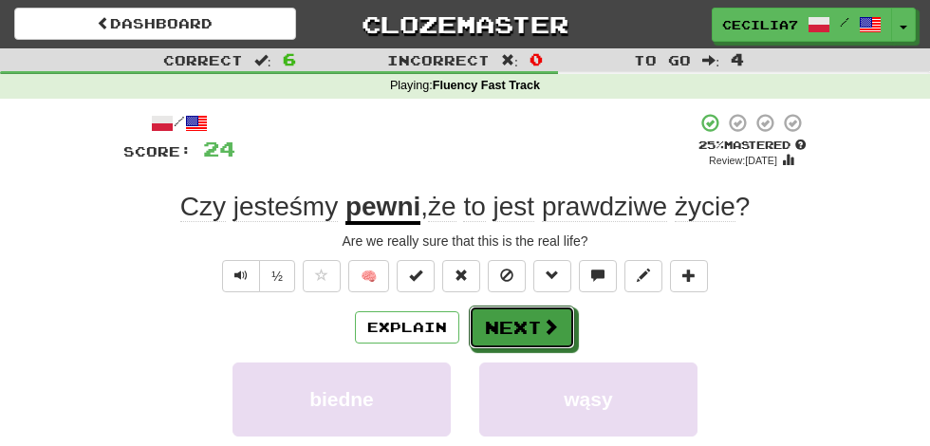
click at [528, 323] on button "Next" at bounding box center [522, 328] width 106 height 44
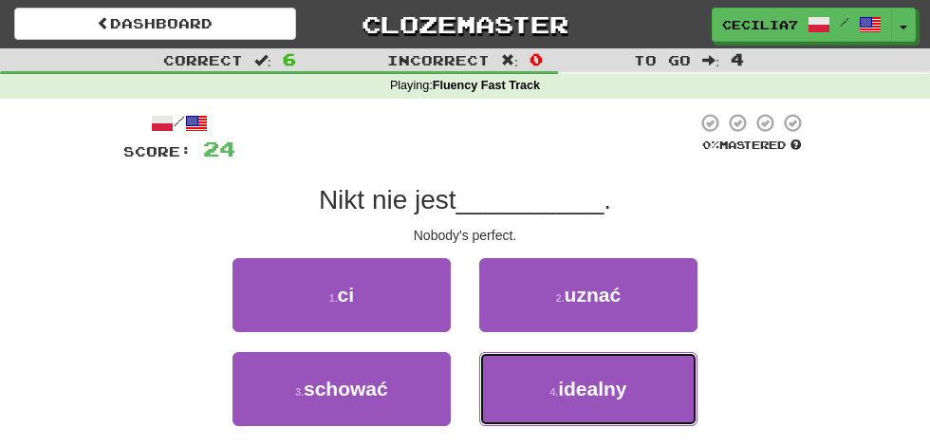
click at [602, 384] on span "idealny" at bounding box center [592, 389] width 68 height 22
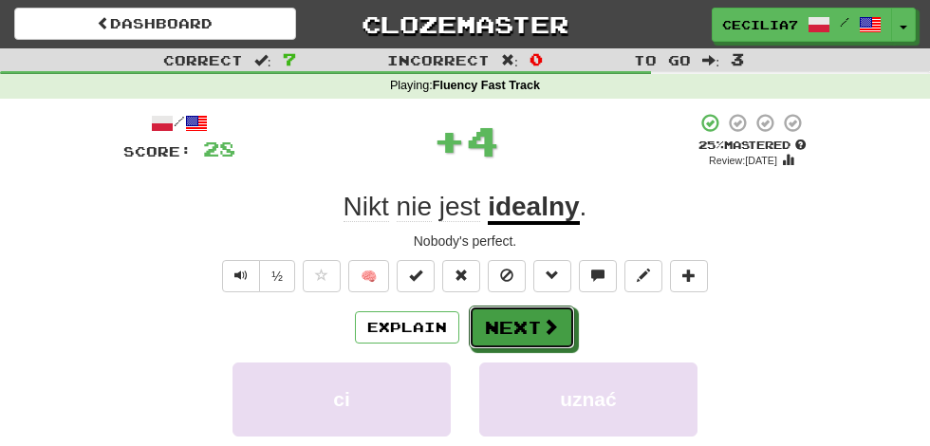
click at [531, 320] on button "Next" at bounding box center [522, 328] width 106 height 44
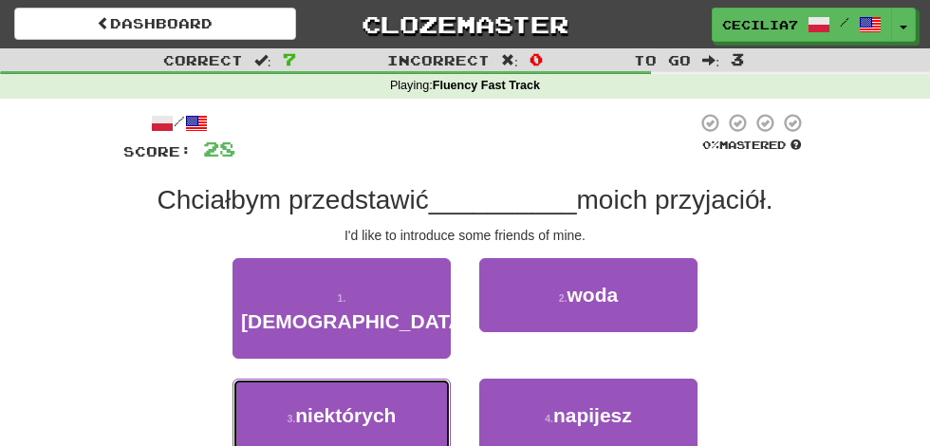
click at [404, 379] on button "3 . niektórych" at bounding box center [342, 416] width 218 height 74
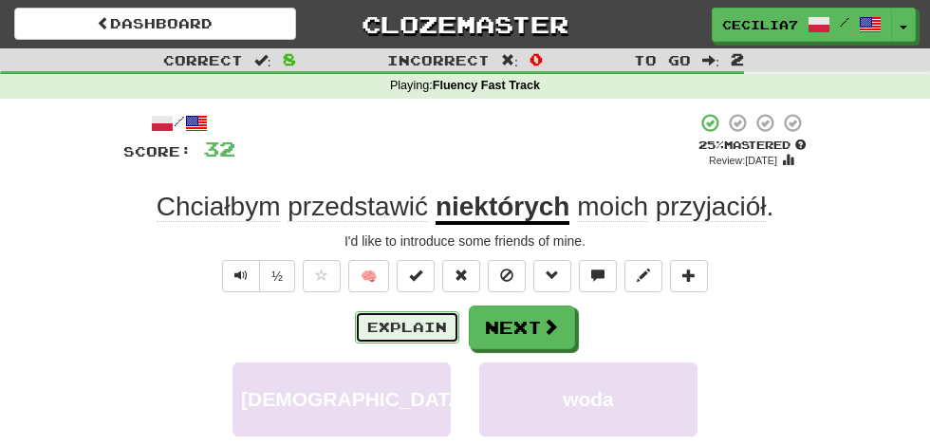
click at [415, 326] on button "Explain" at bounding box center [407, 327] width 104 height 32
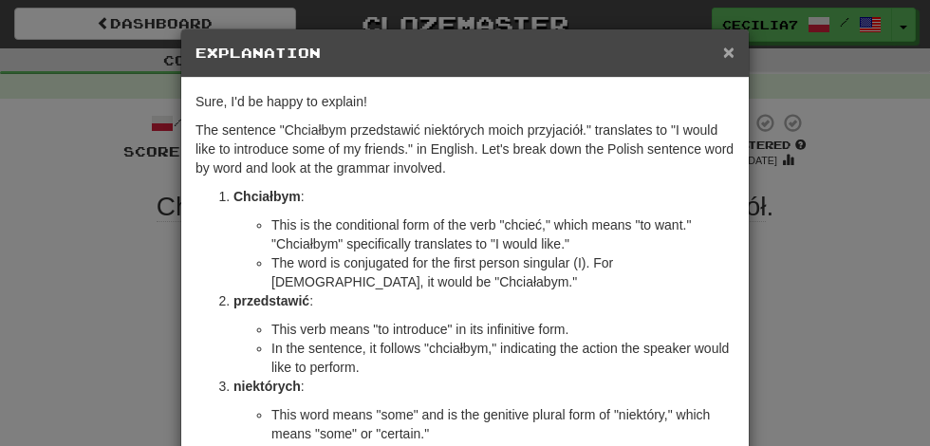
click at [729, 51] on span "×" at bounding box center [728, 52] width 11 height 22
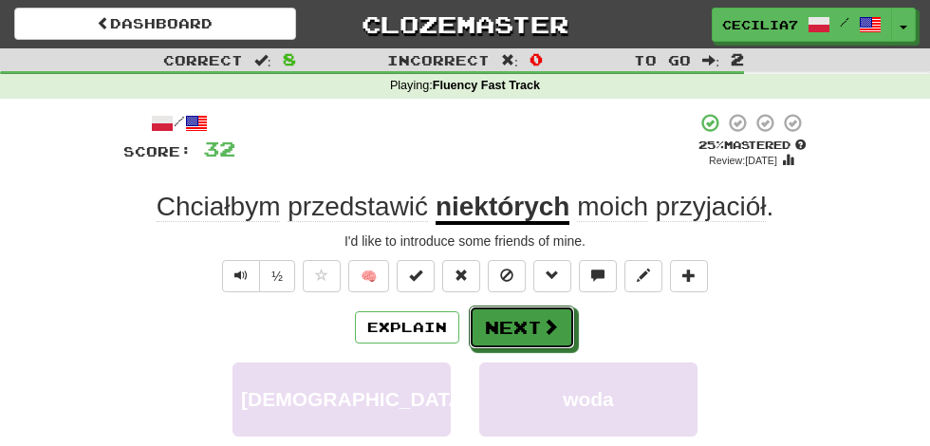
click at [550, 326] on span at bounding box center [550, 326] width 17 height 17
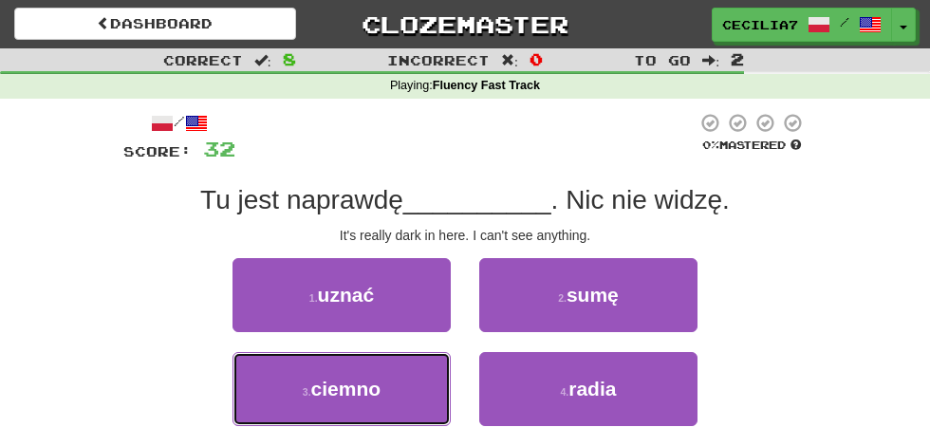
click at [391, 388] on button "3 . [GEOGRAPHIC_DATA]" at bounding box center [342, 389] width 218 height 74
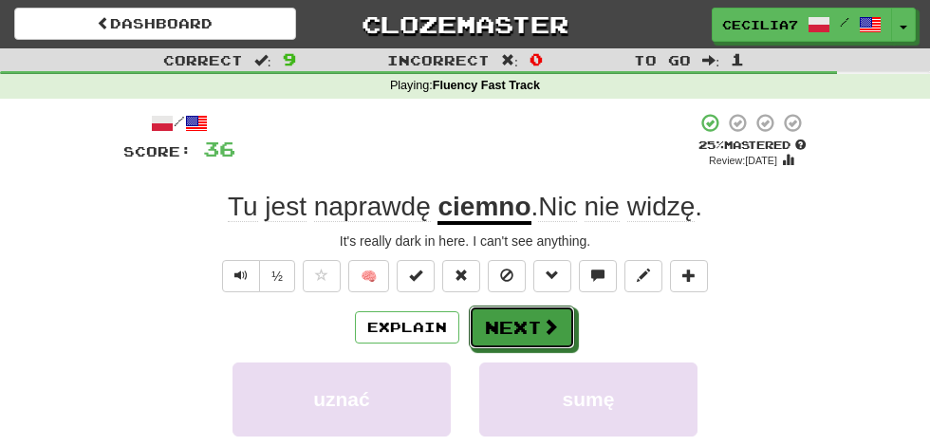
click at [549, 322] on span at bounding box center [550, 326] width 17 height 17
